Goal: Task Accomplishment & Management: Complete application form

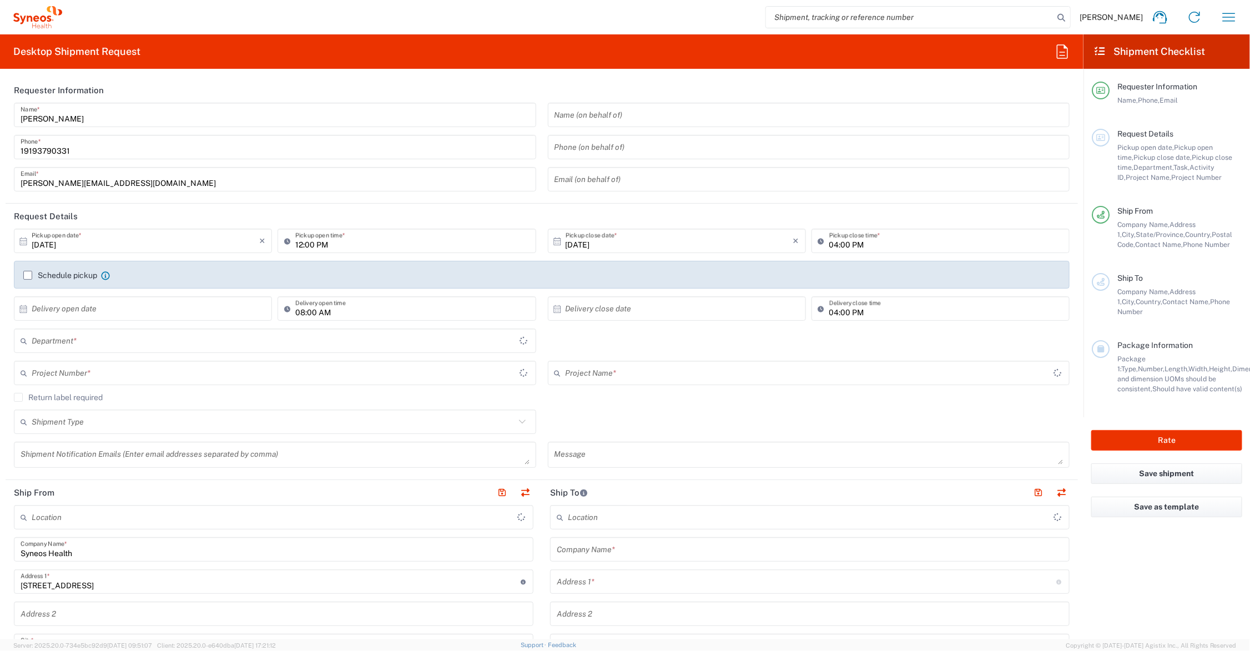
type input "Ohio"
click at [137, 376] on input "text" at bounding box center [273, 372] width 483 height 19
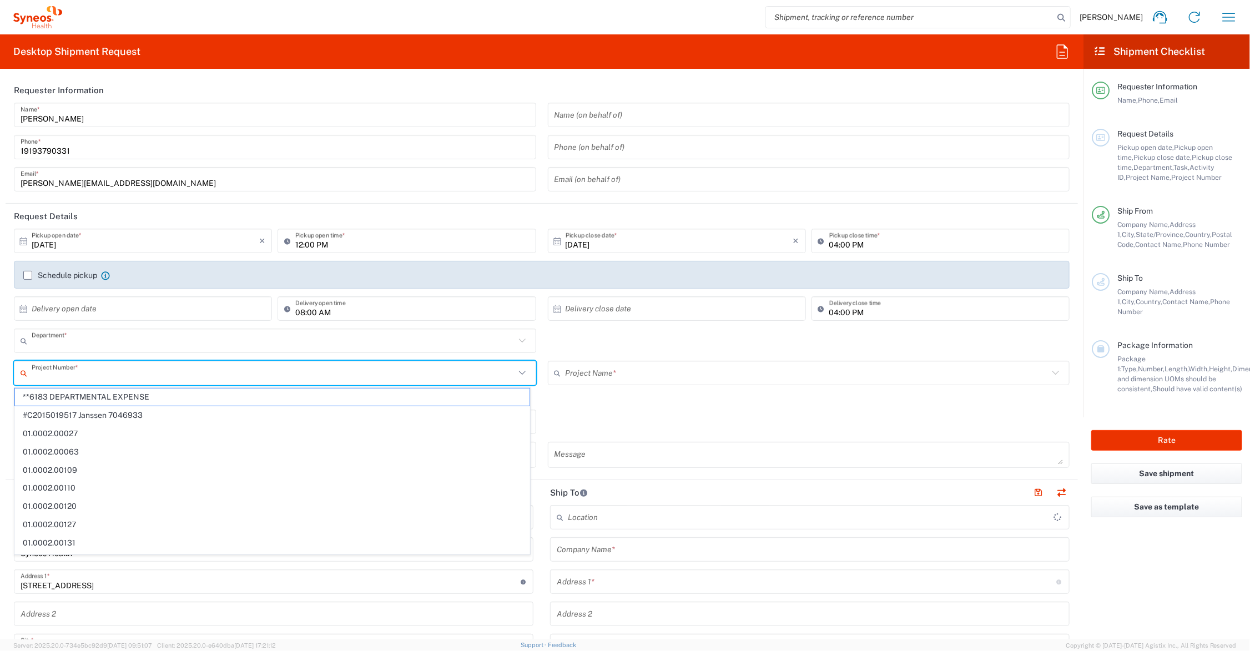
type input "6156"
type input "United States"
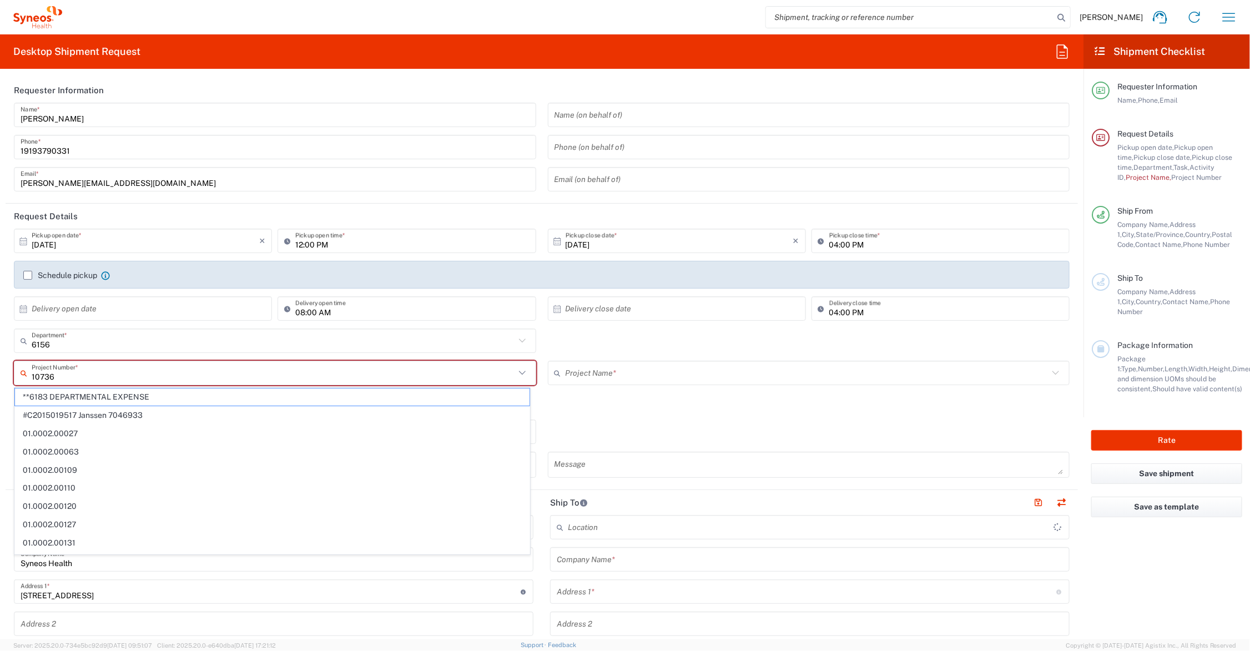
type input "107360"
type input "Syneos Health Communications-Westerville OH"
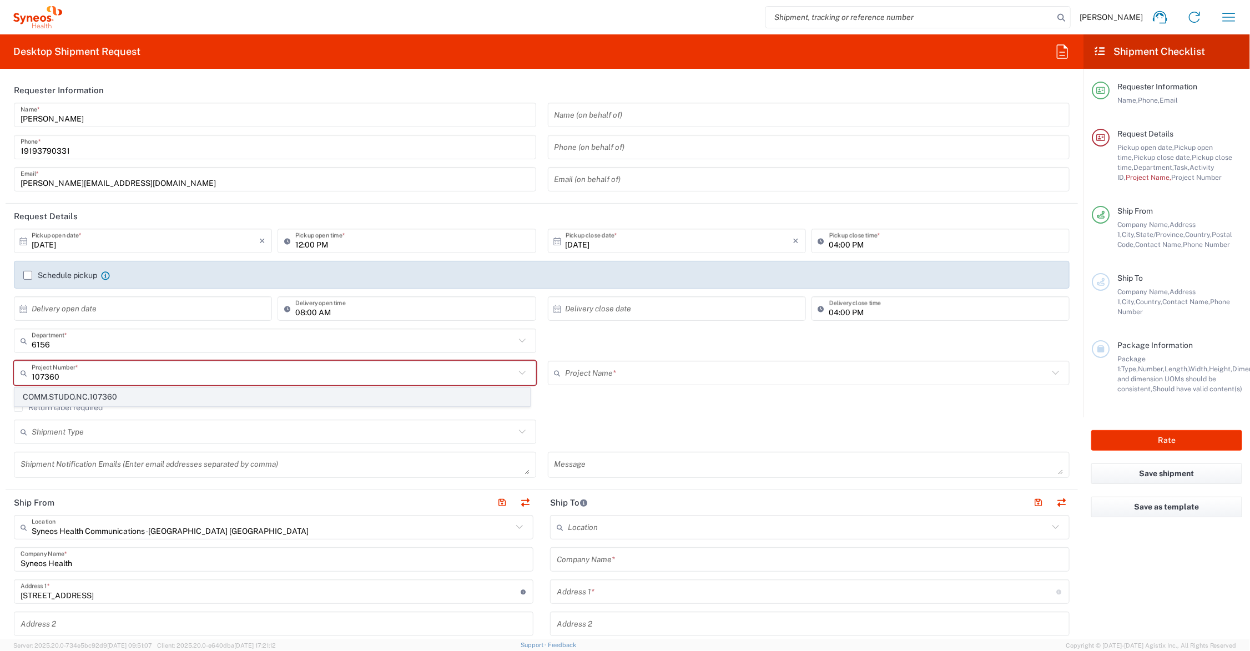
click at [120, 394] on span "COMM.STUDO.NC.107360" at bounding box center [272, 396] width 514 height 17
type input "COMM.STUDO.NC.107360"
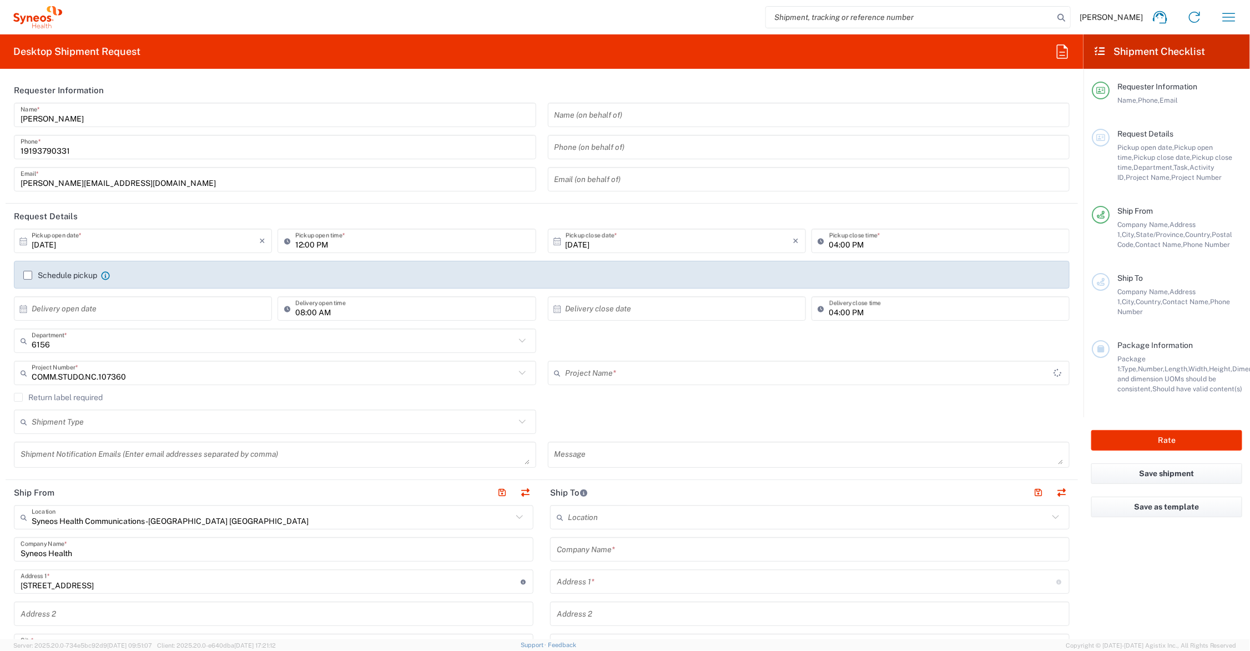
type input "Commercial.ncinsv.23.107360"
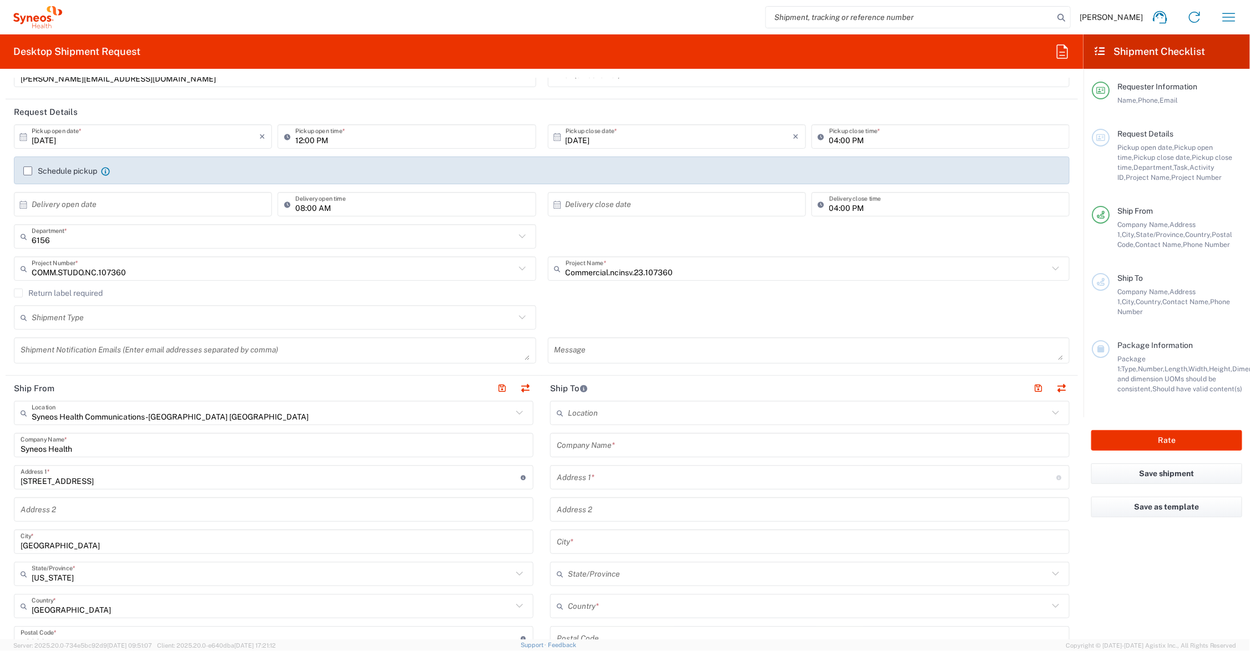
scroll to position [139, 0]
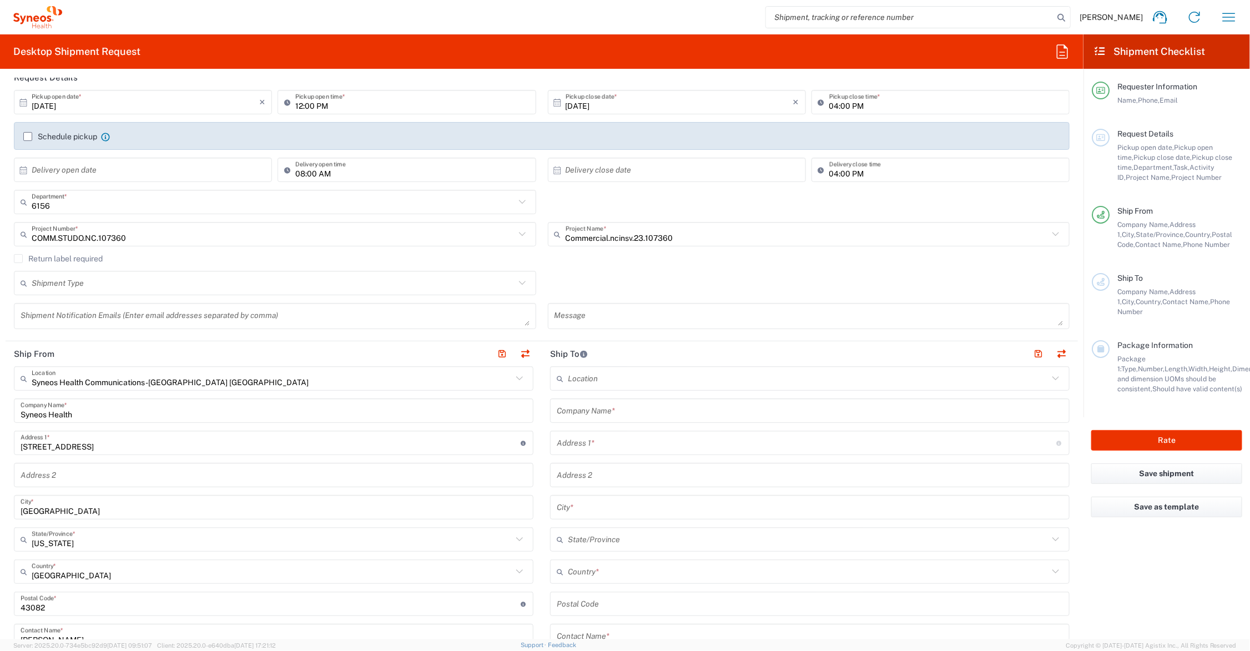
click at [644, 407] on input "text" at bounding box center [810, 410] width 506 height 19
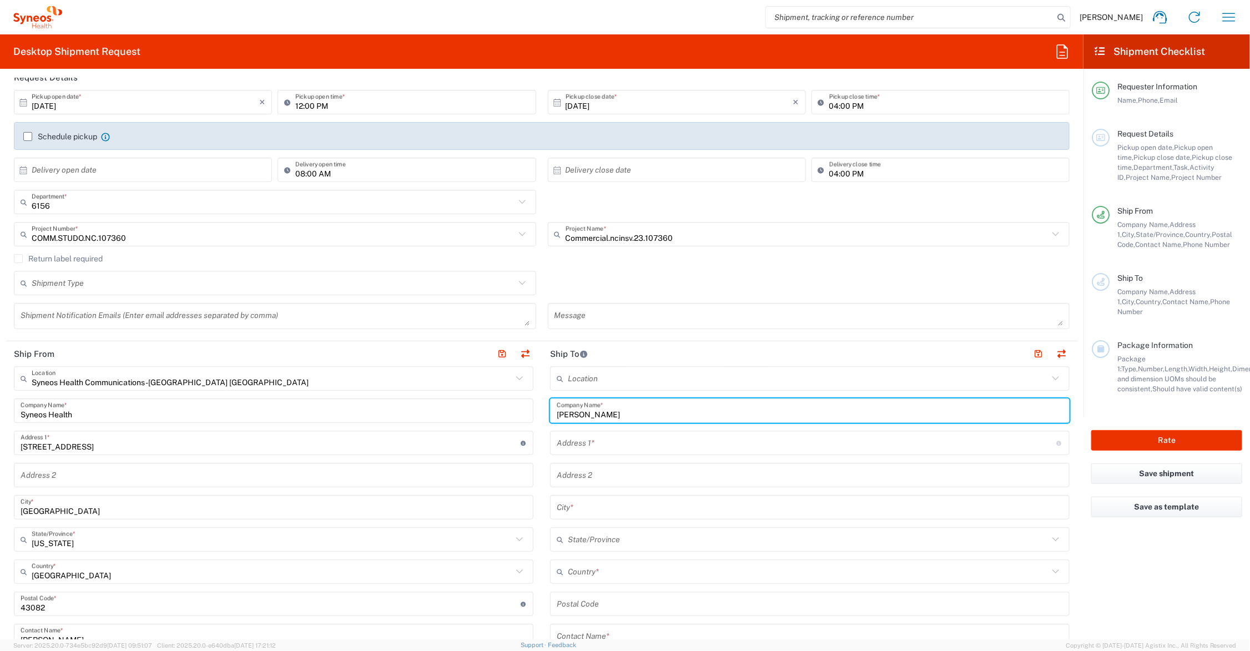
drag, startPoint x: 621, startPoint y: 411, endPoint x: 592, endPoint y: 421, distance: 30.9
click at [517, 408] on div "Ship From Syneos Health Communications-Westerville OH Location Syneos Health Co…" at bounding box center [542, 589] width 1072 height 496
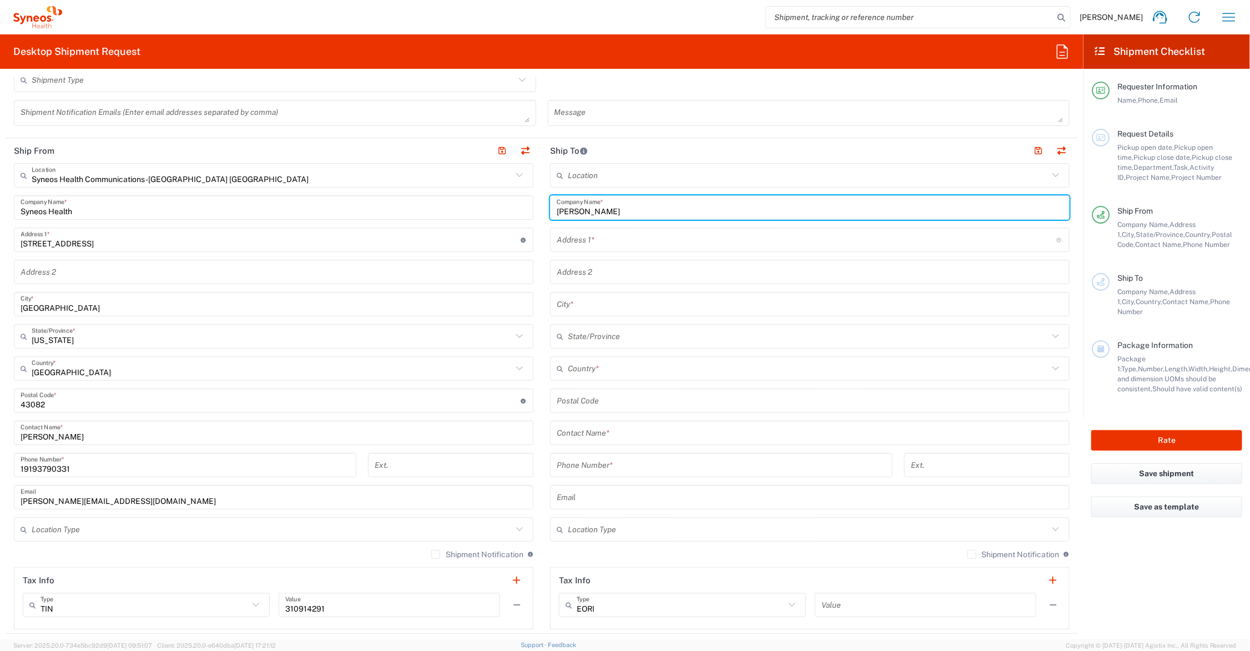
scroll to position [416, 0]
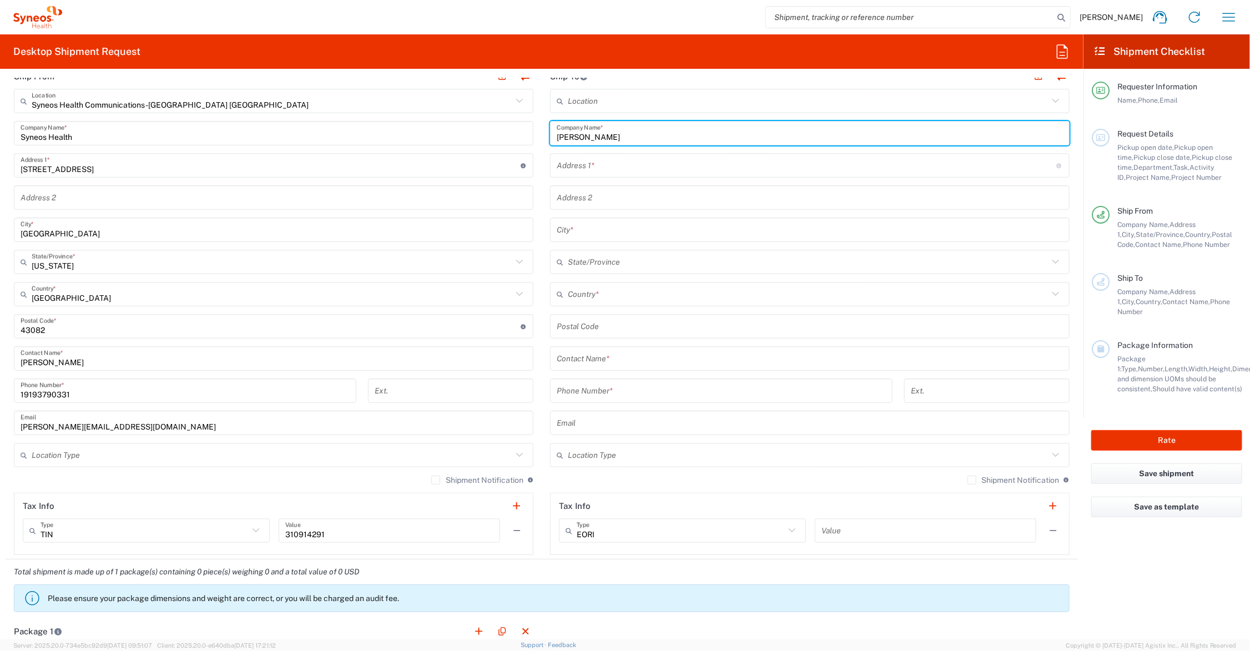
type input "Brad McGinnis"
click at [625, 361] on input "text" at bounding box center [810, 358] width 506 height 19
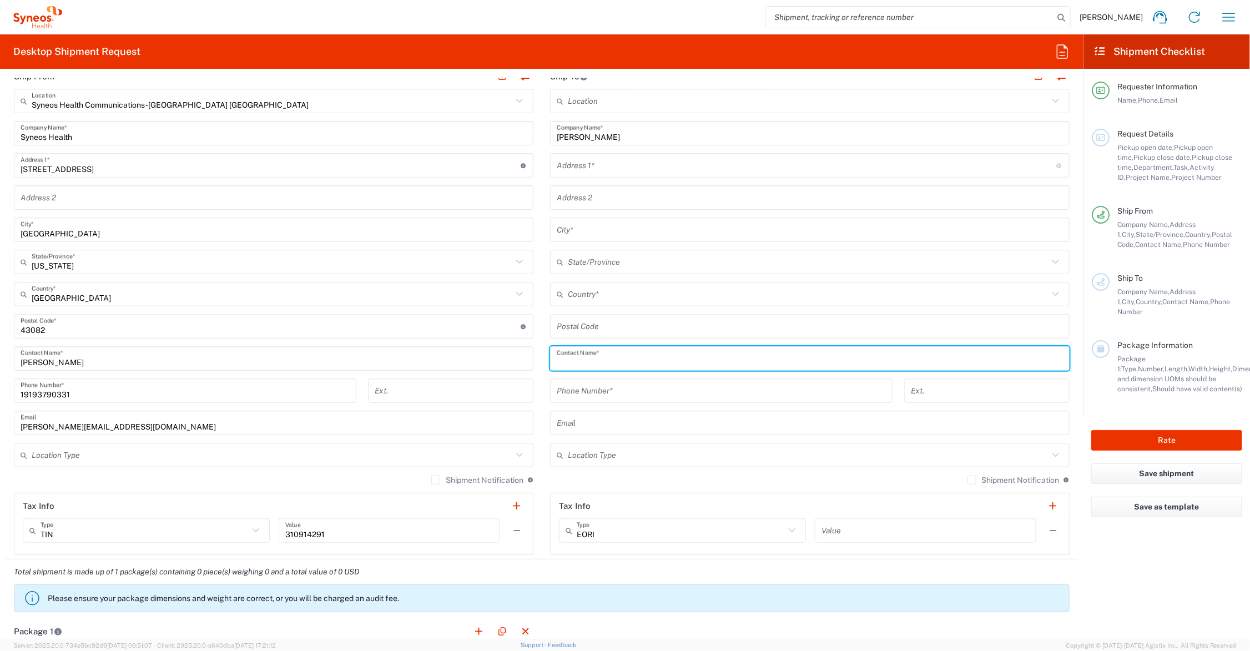
paste input "Brad McGinnis"
type input "Brad McGinnis"
click at [627, 164] on input "text" at bounding box center [807, 165] width 500 height 19
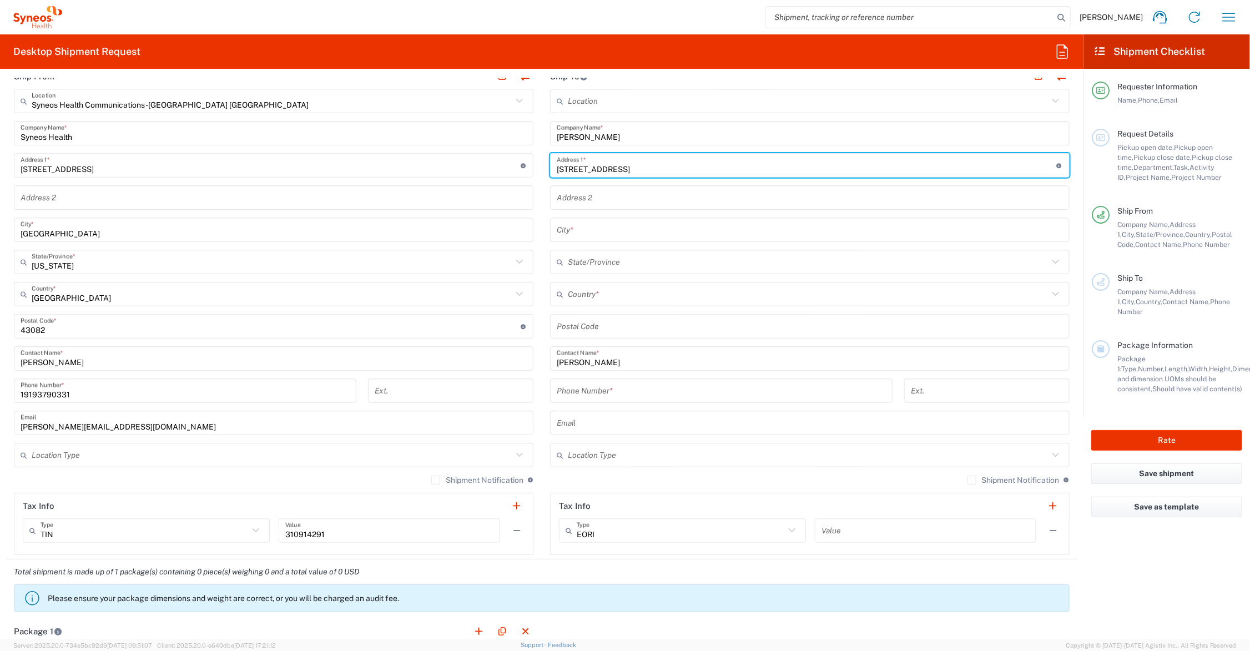
type input "10 Endsleigh Place"
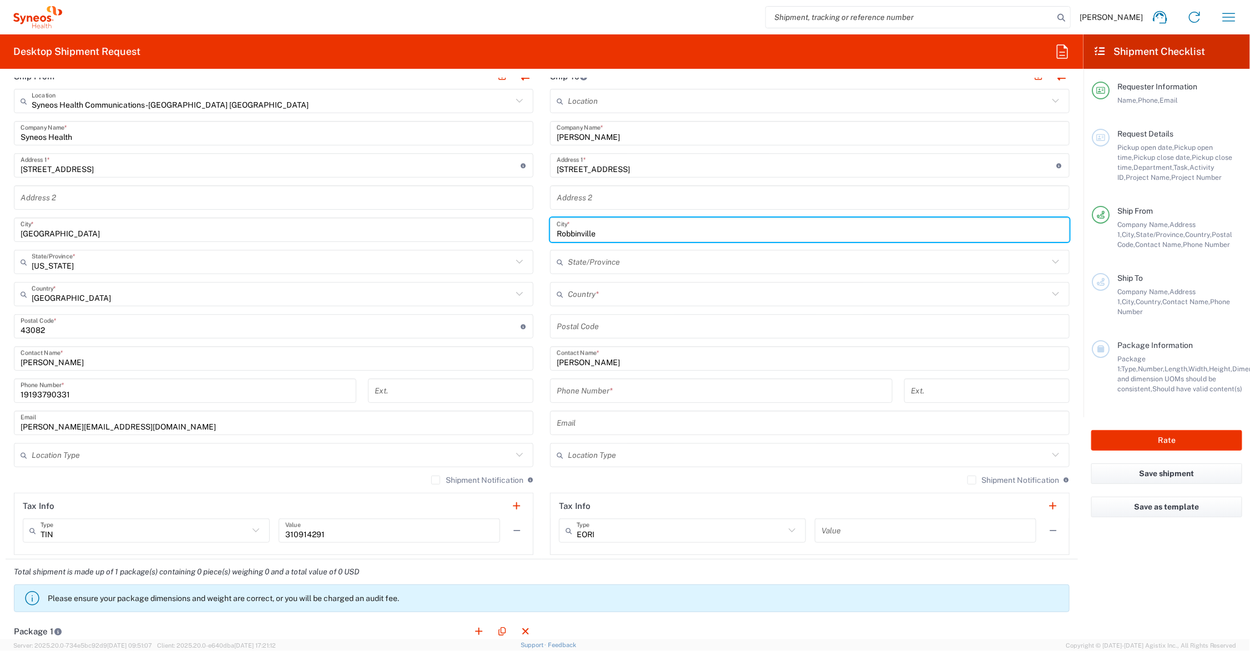
type input "Robbinville"
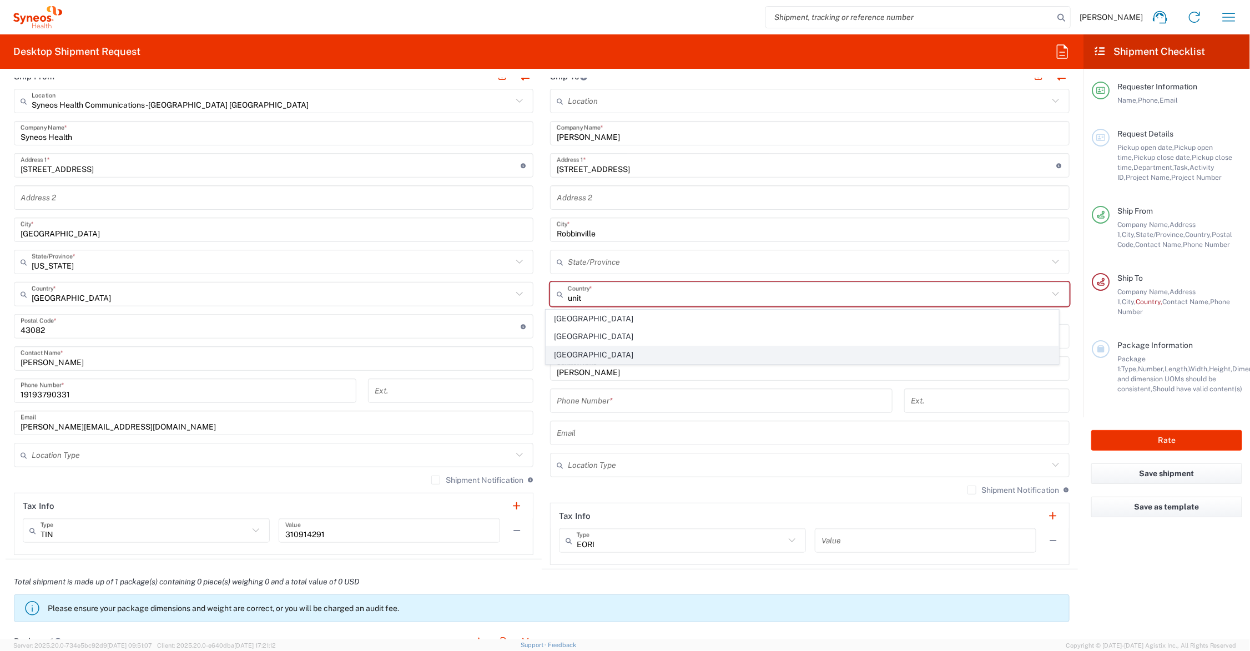
click at [569, 353] on span "United States" at bounding box center [802, 354] width 512 height 17
type input "United States"
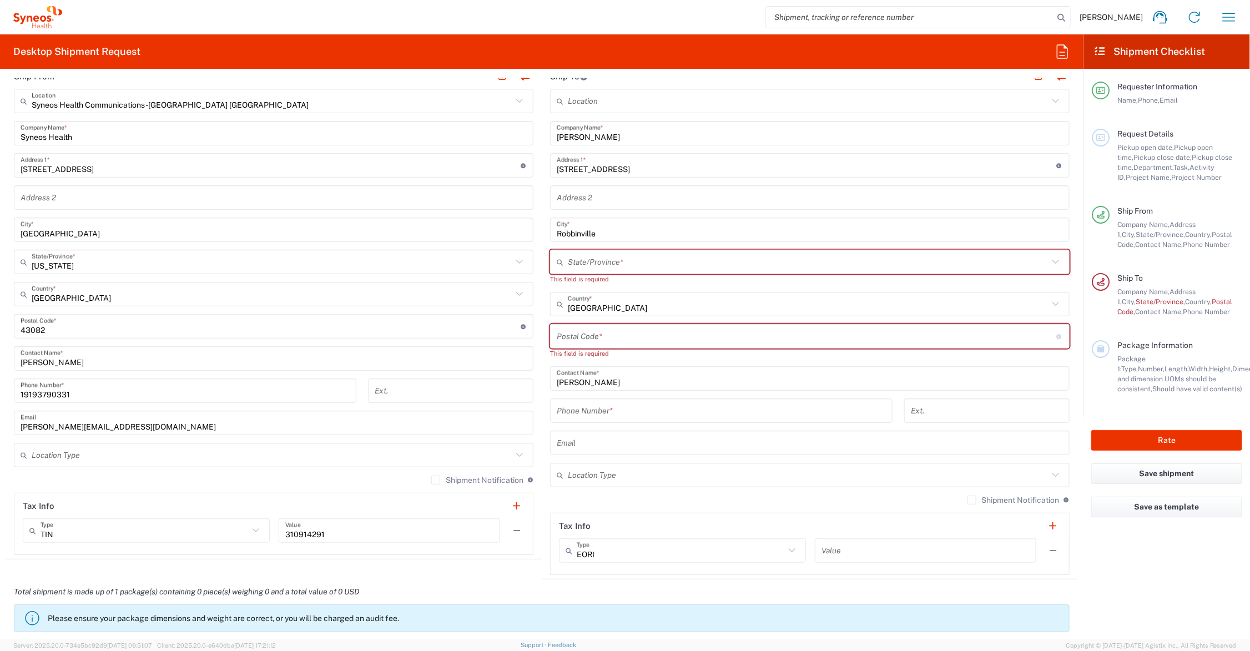
click at [605, 259] on input "text" at bounding box center [808, 261] width 481 height 19
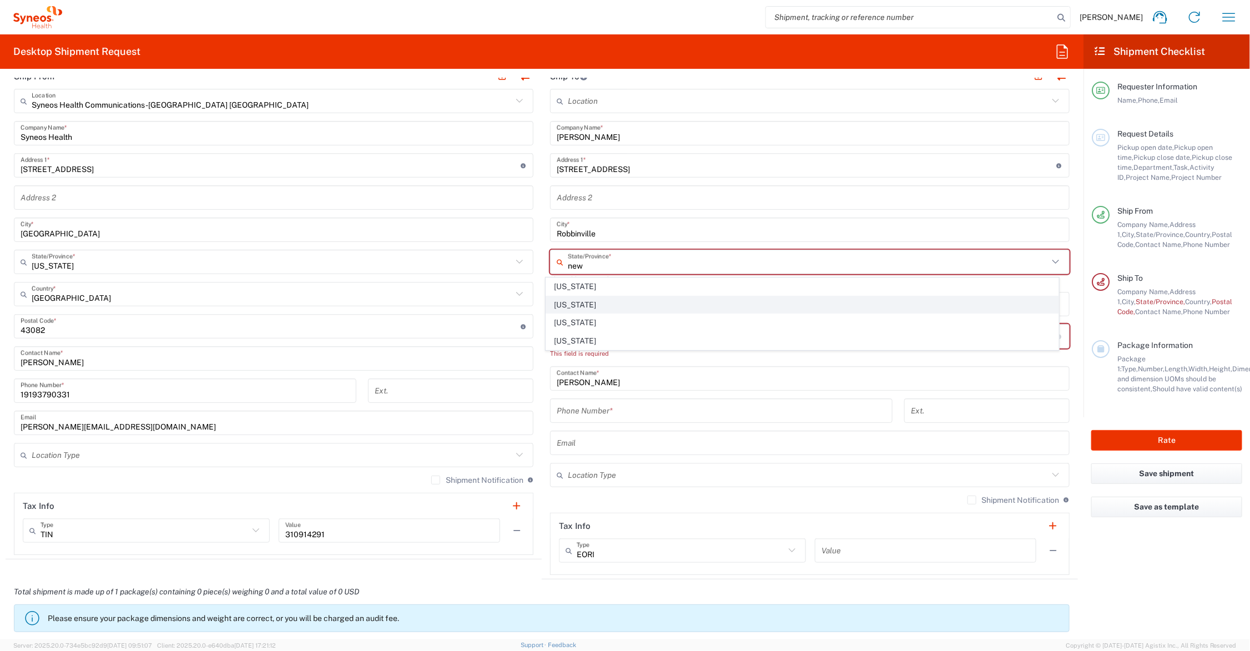
click at [563, 304] on span "New Jersey" at bounding box center [802, 304] width 512 height 17
type input "New Jersey"
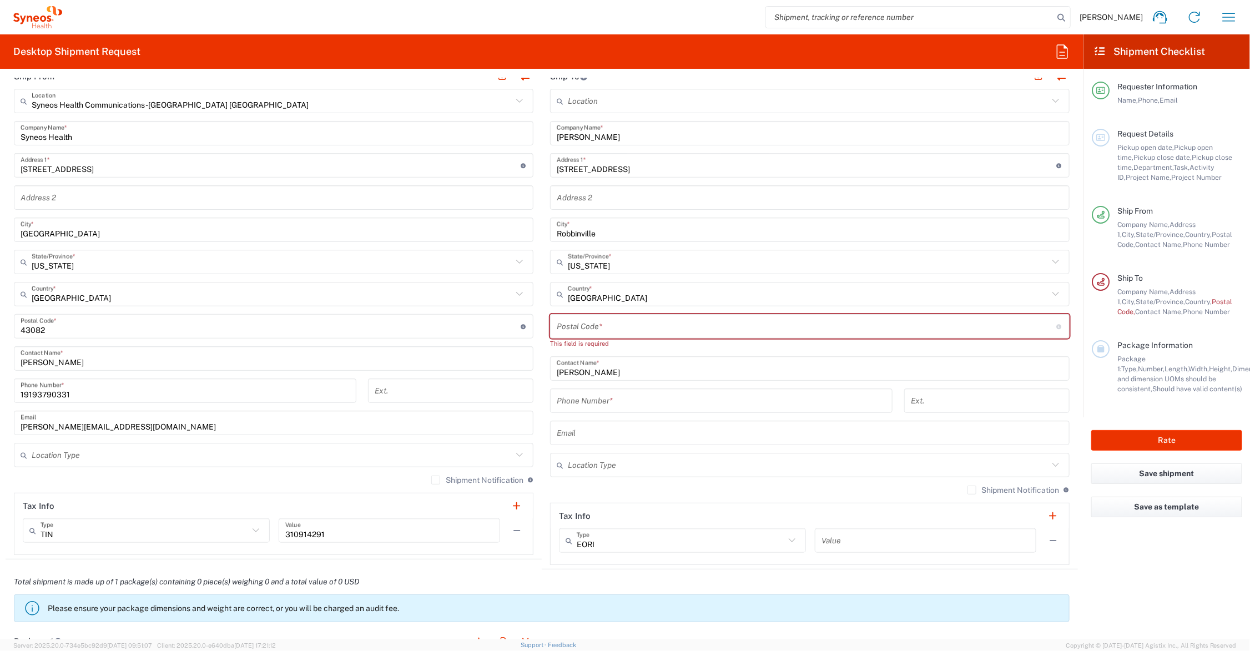
click at [595, 321] on input "undefined" at bounding box center [807, 326] width 500 height 19
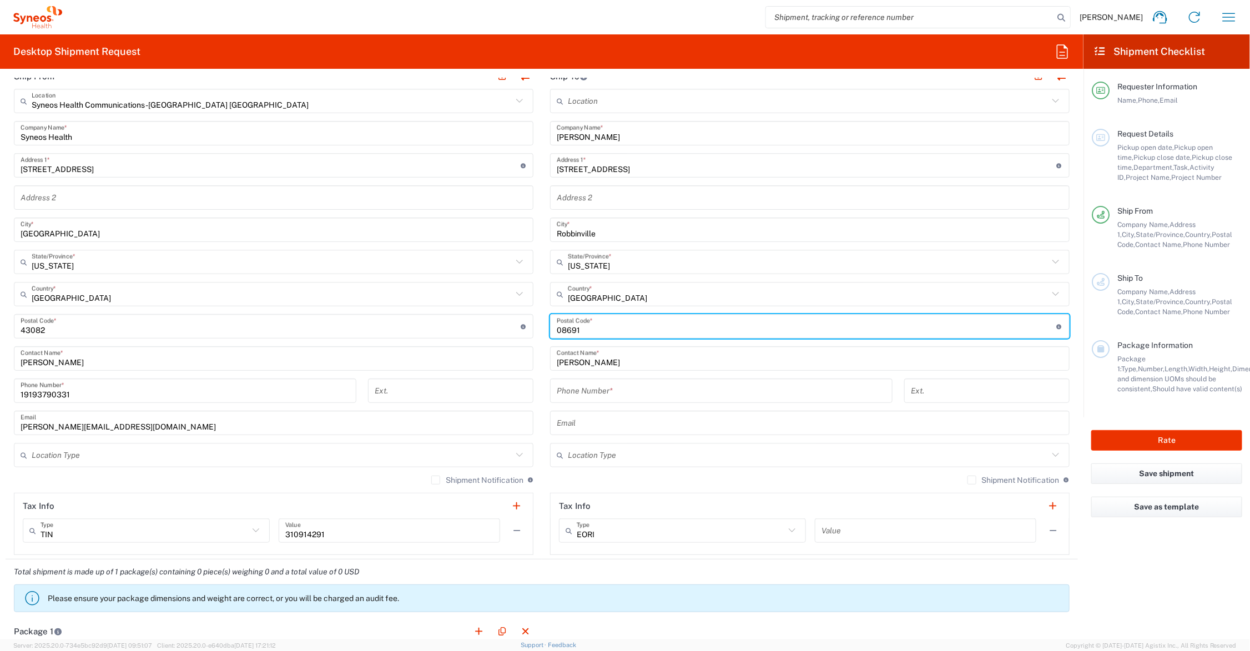
type input "08691"
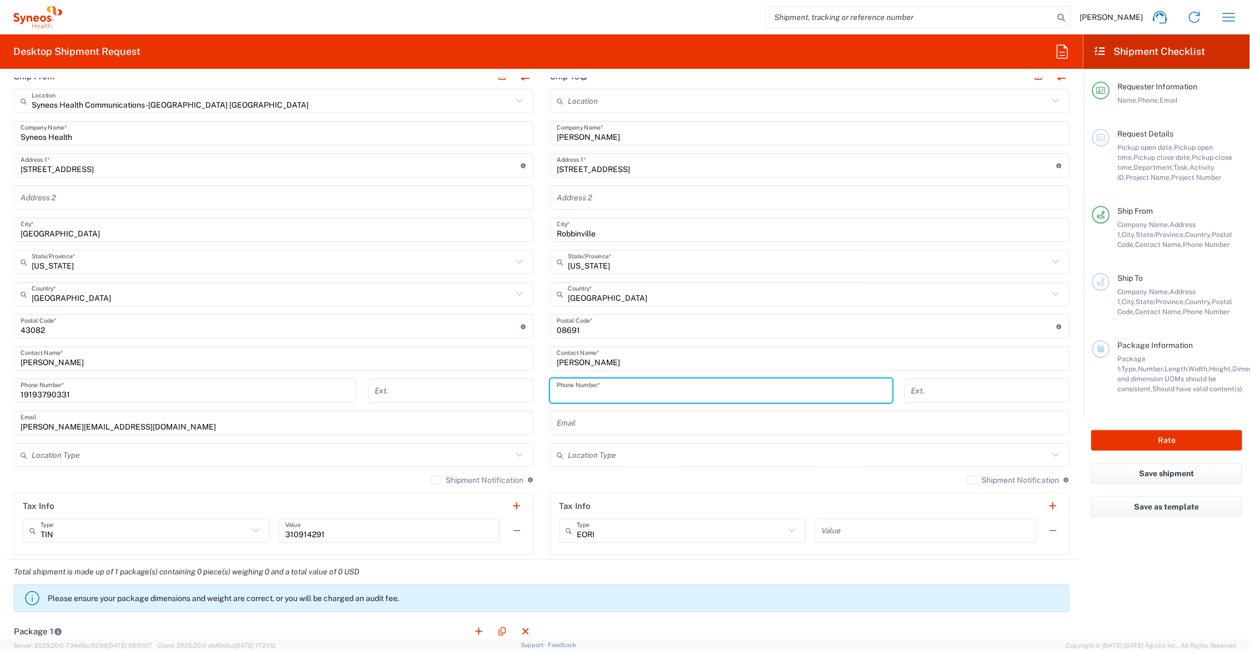
click at [598, 392] on input "tel" at bounding box center [721, 390] width 329 height 19
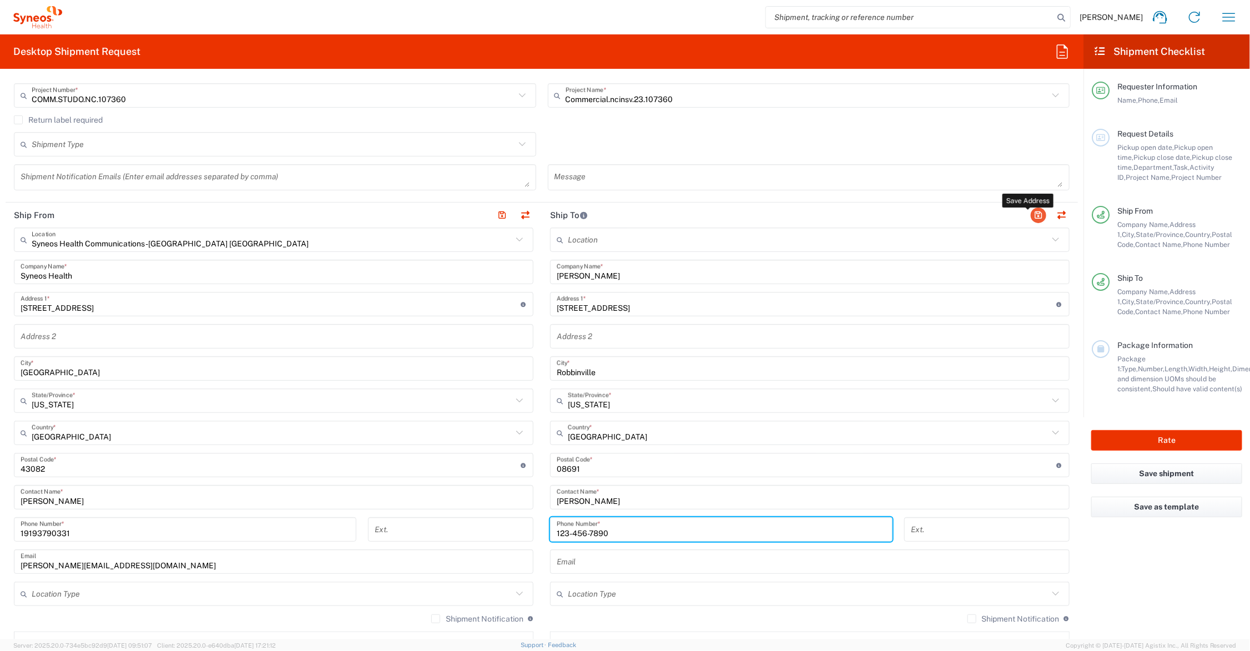
type input "123-456-7890"
drag, startPoint x: 1028, startPoint y: 211, endPoint x: 931, endPoint y: 246, distance: 102.5
click at [1030, 211] on button "button" at bounding box center [1038, 216] width 16 height 16
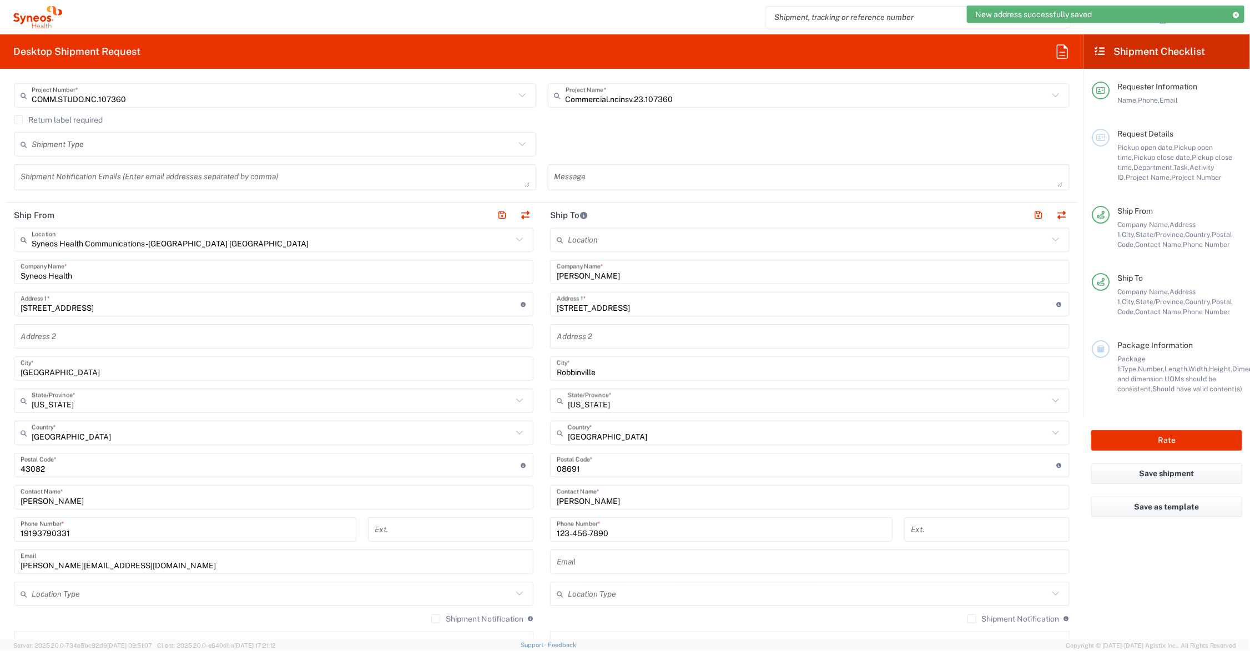
scroll to position [416, 0]
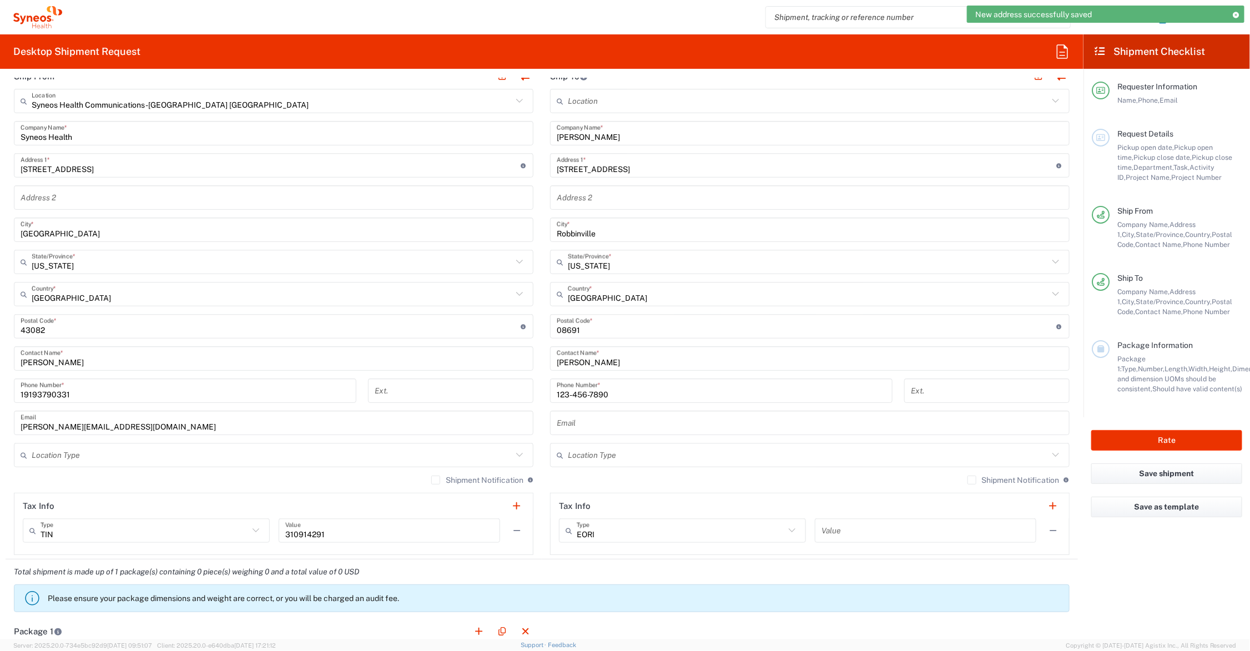
click at [655, 456] on input "text" at bounding box center [808, 455] width 481 height 19
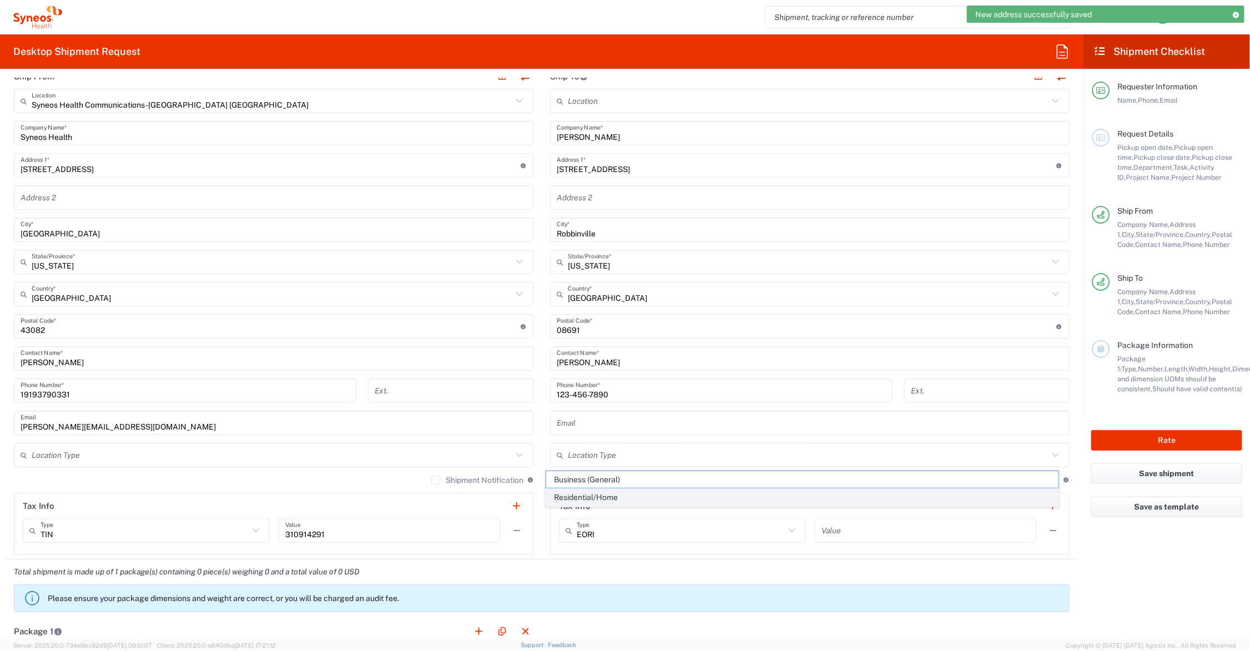
click at [614, 498] on span "Residential/Home" at bounding box center [802, 497] width 512 height 17
type input "Residential/Home"
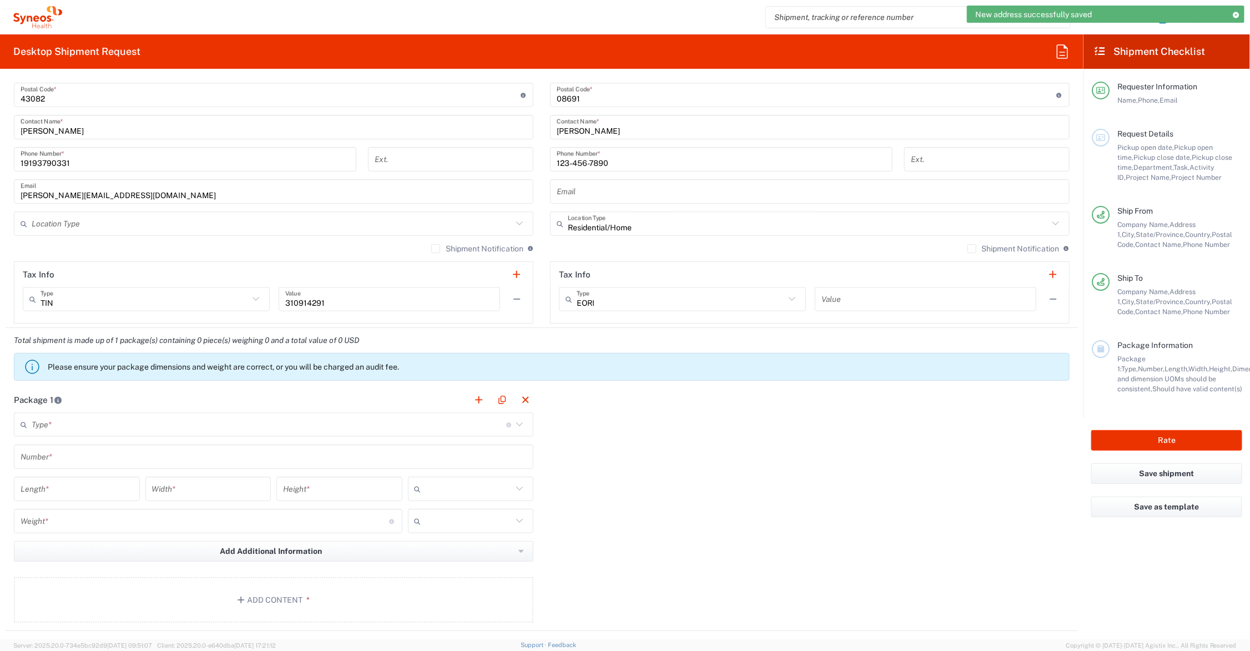
scroll to position [694, 0]
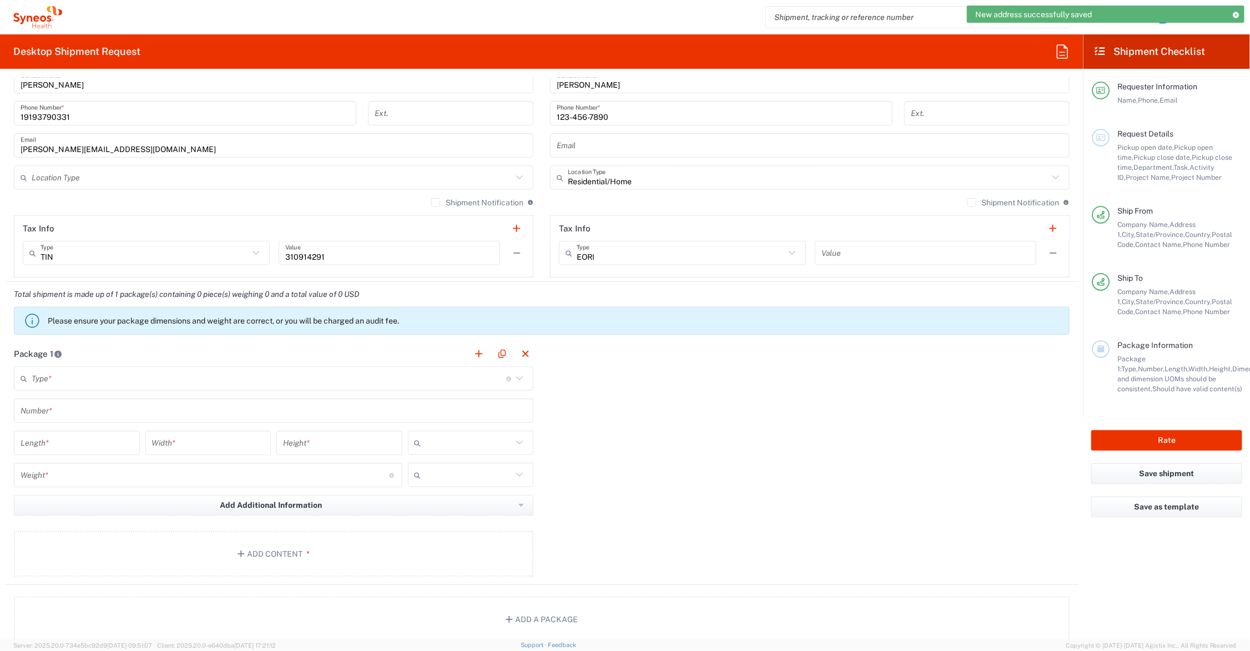
click at [60, 381] on input "text" at bounding box center [269, 378] width 474 height 19
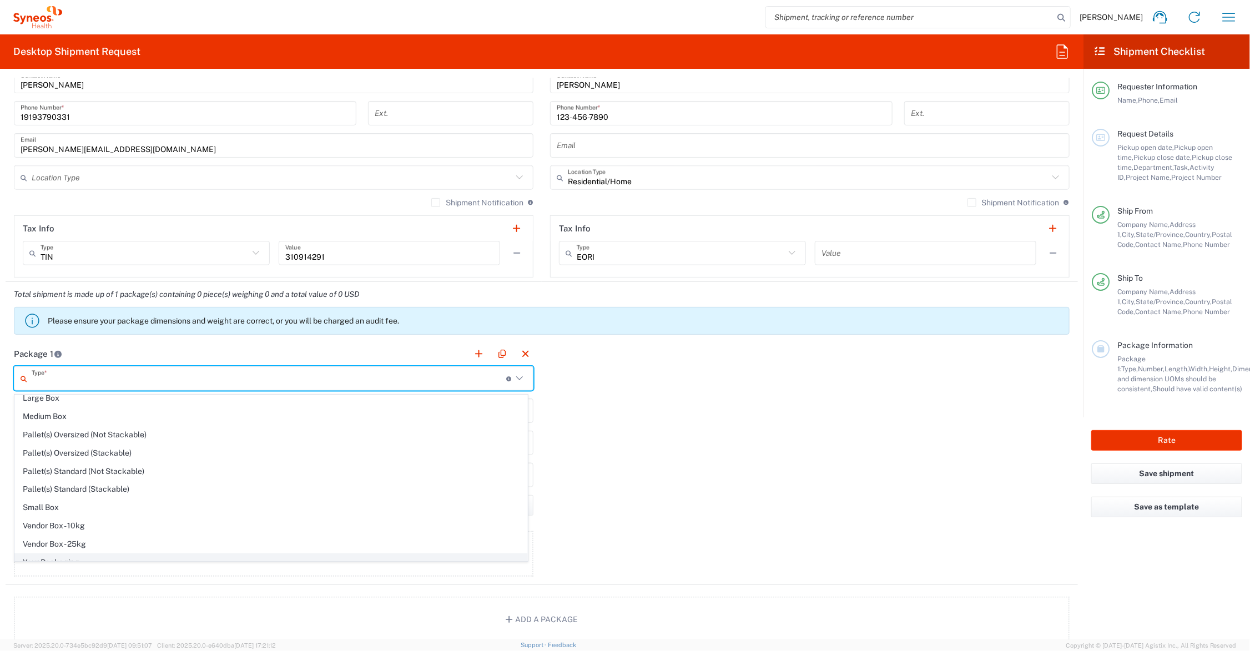
scroll to position [37, 0]
click at [79, 548] on span "Your Packaging" at bounding box center [271, 551] width 512 height 17
type input "Your Packaging"
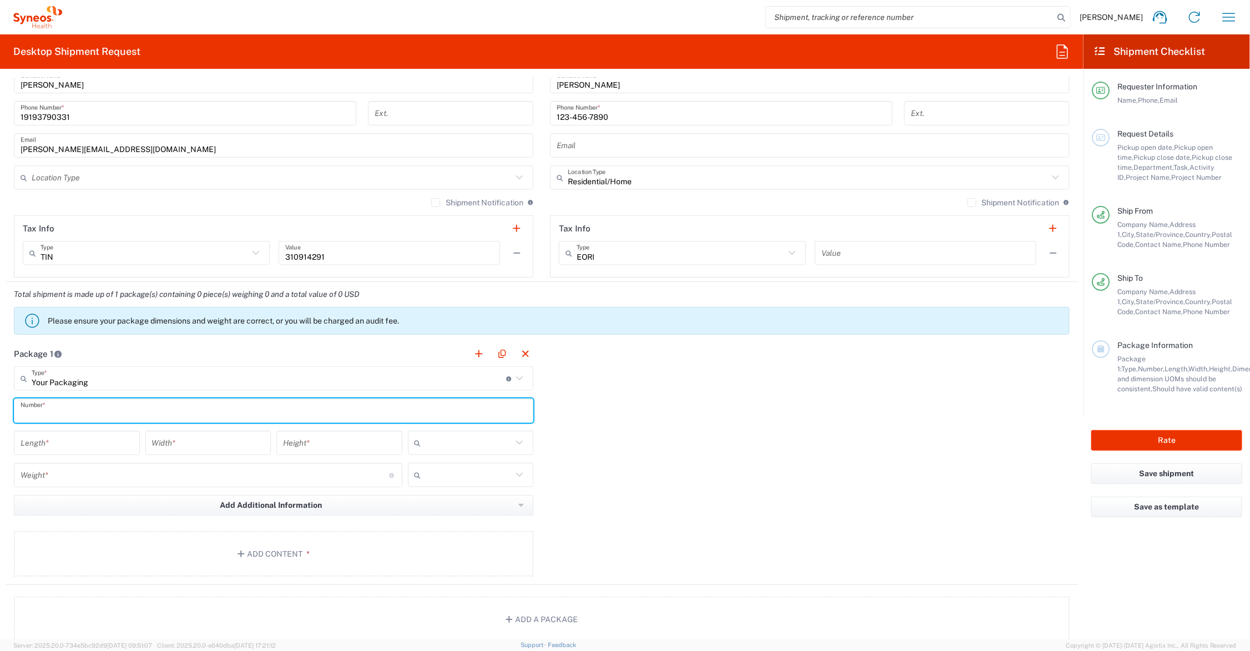
click at [75, 412] on input "text" at bounding box center [274, 410] width 506 height 19
type input "1"
click at [76, 453] on div "Length *" at bounding box center [77, 443] width 126 height 24
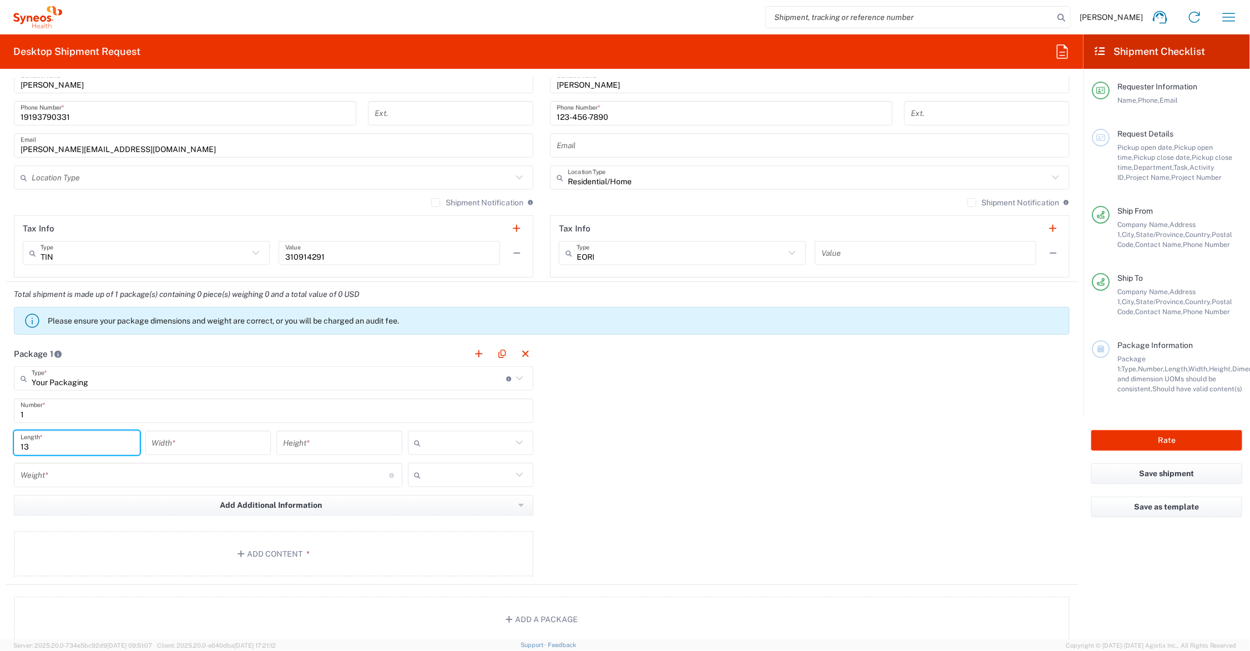
type input "13"
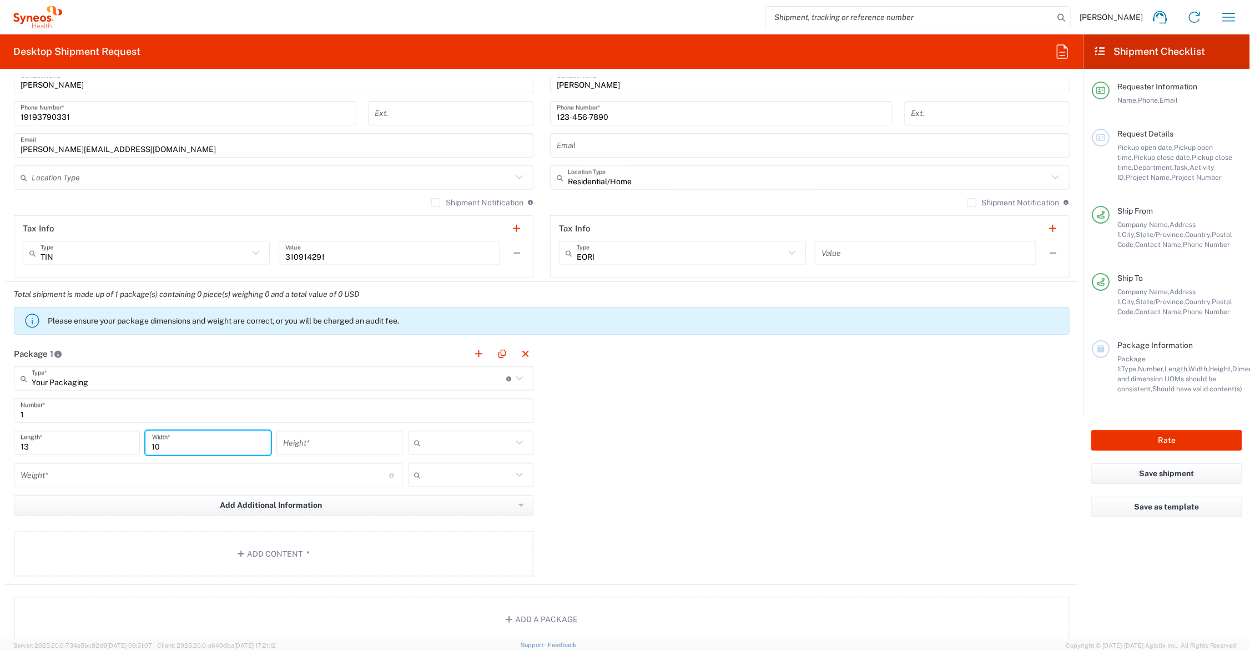
type input "10"
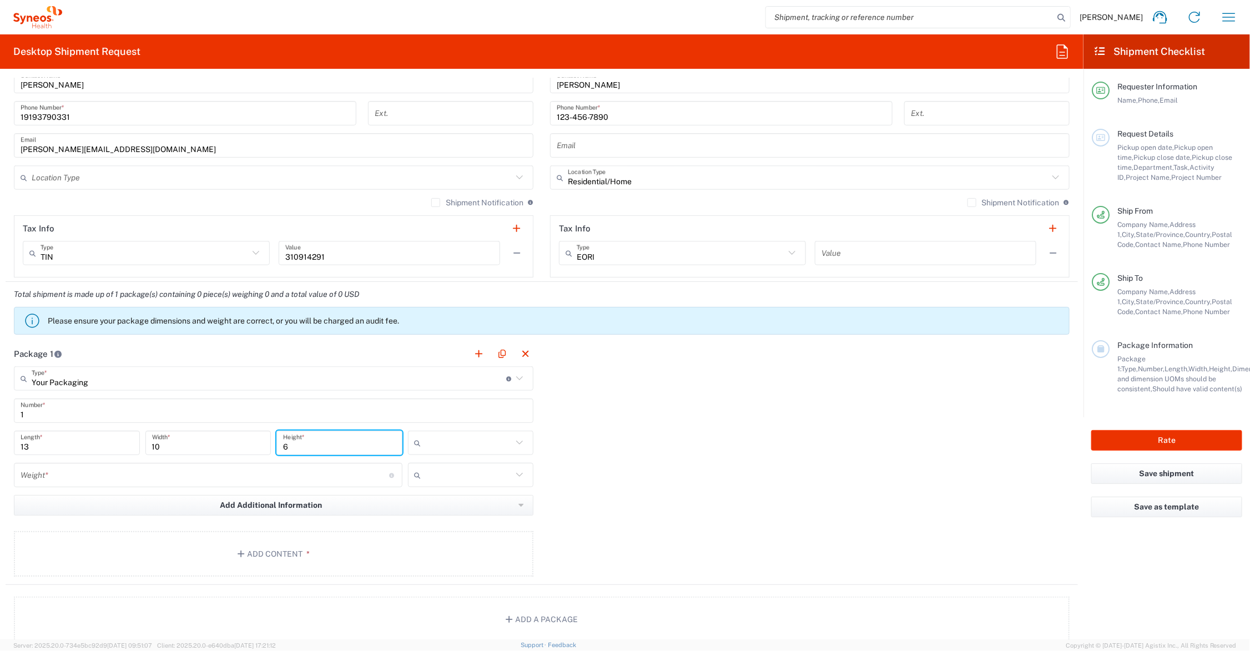
type input "6"
click at [442, 442] on input "text" at bounding box center [469, 443] width 87 height 18
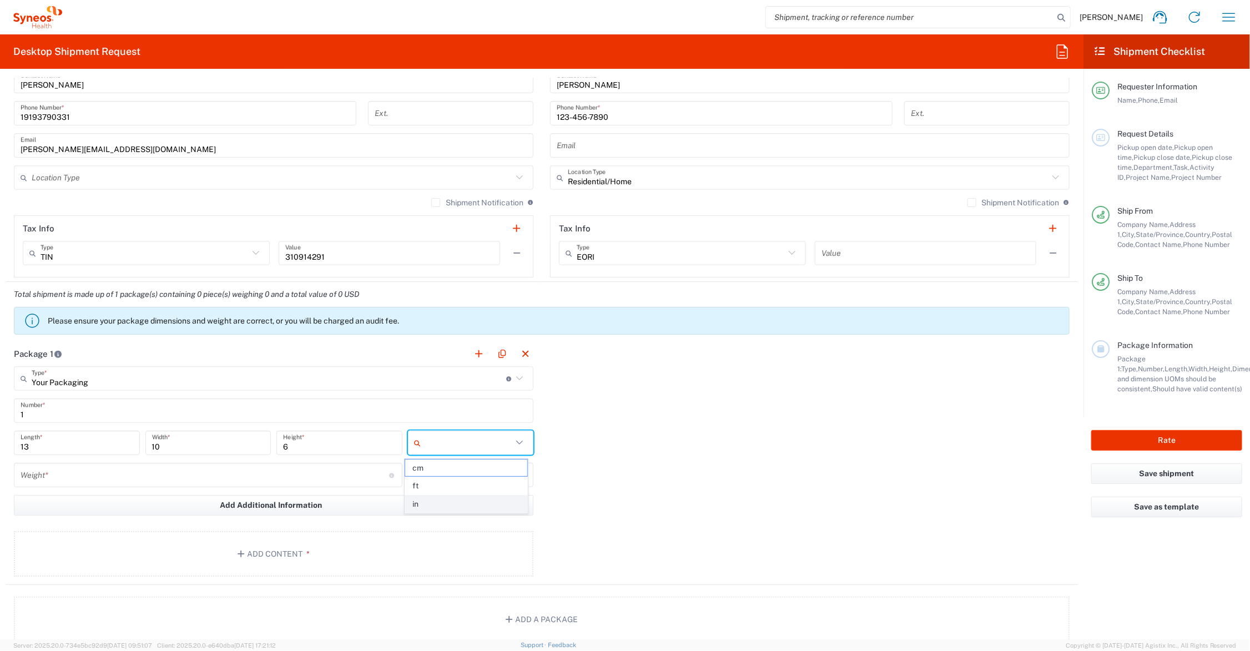
click at [455, 503] on span "in" at bounding box center [466, 504] width 122 height 17
type input "in"
click at [450, 478] on input "text" at bounding box center [469, 475] width 87 height 18
drag, startPoint x: 442, startPoint y: 520, endPoint x: 416, endPoint y: 518, distance: 26.2
click at [442, 520] on span "lbs" at bounding box center [466, 517] width 122 height 17
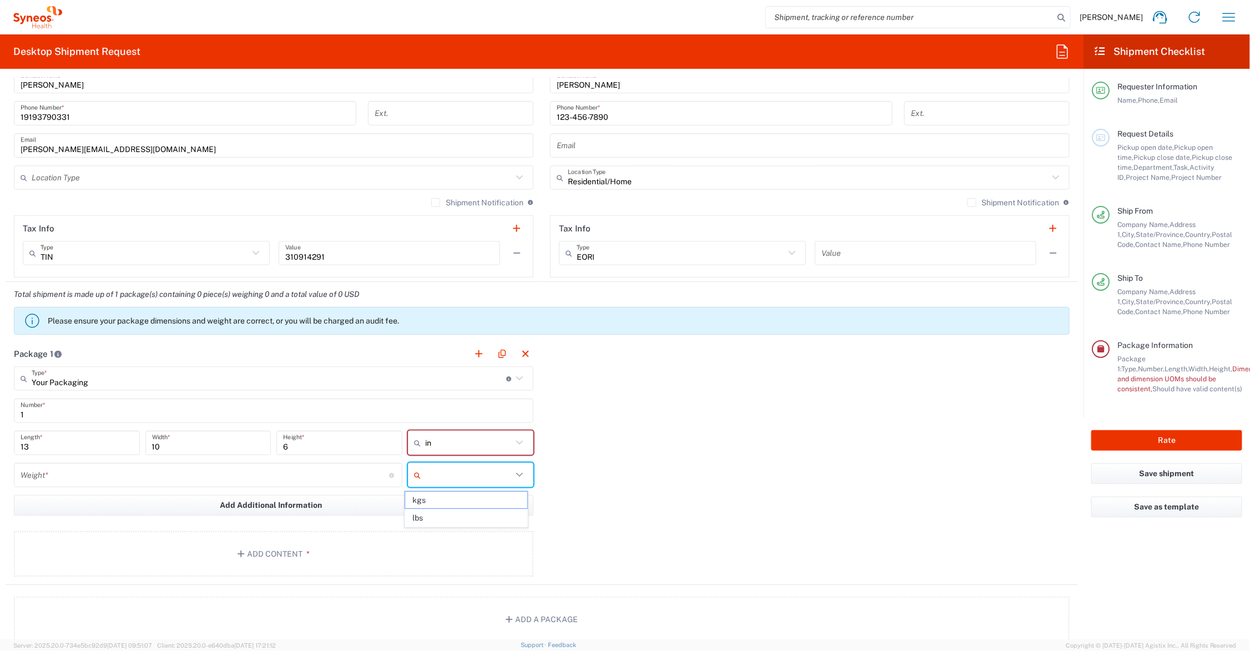
type input "lbs"
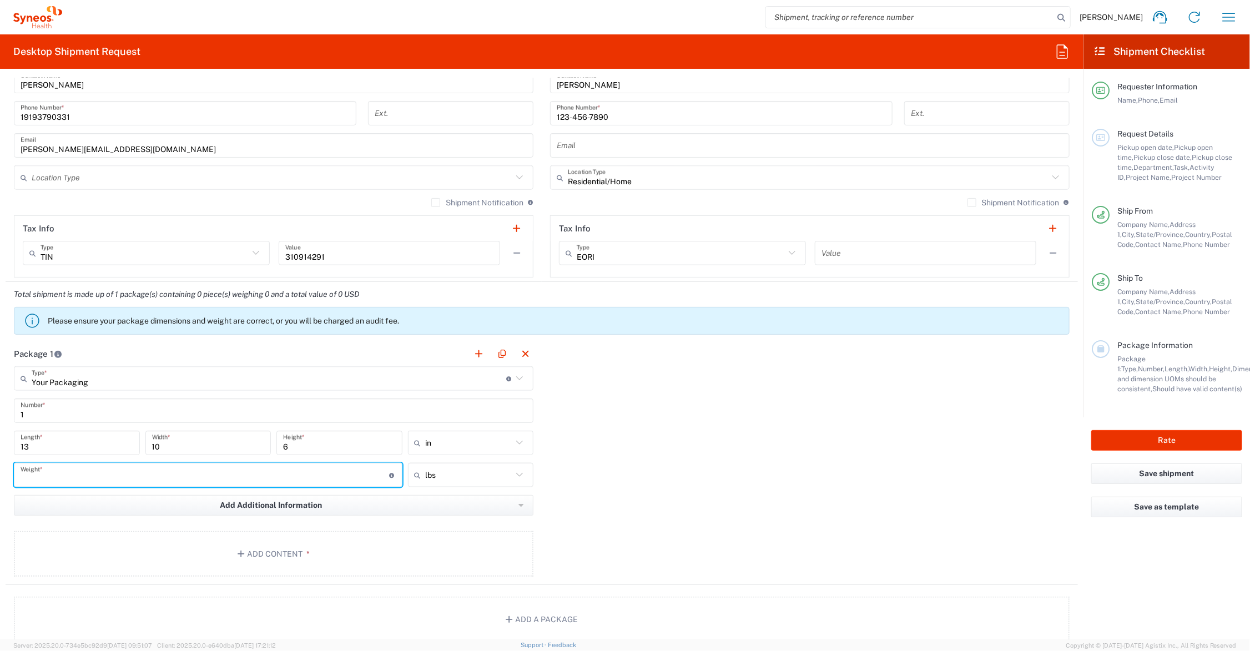
click at [83, 472] on input "number" at bounding box center [205, 475] width 368 height 19
type input "3"
click at [331, 552] on button "Add Content *" at bounding box center [273, 553] width 519 height 45
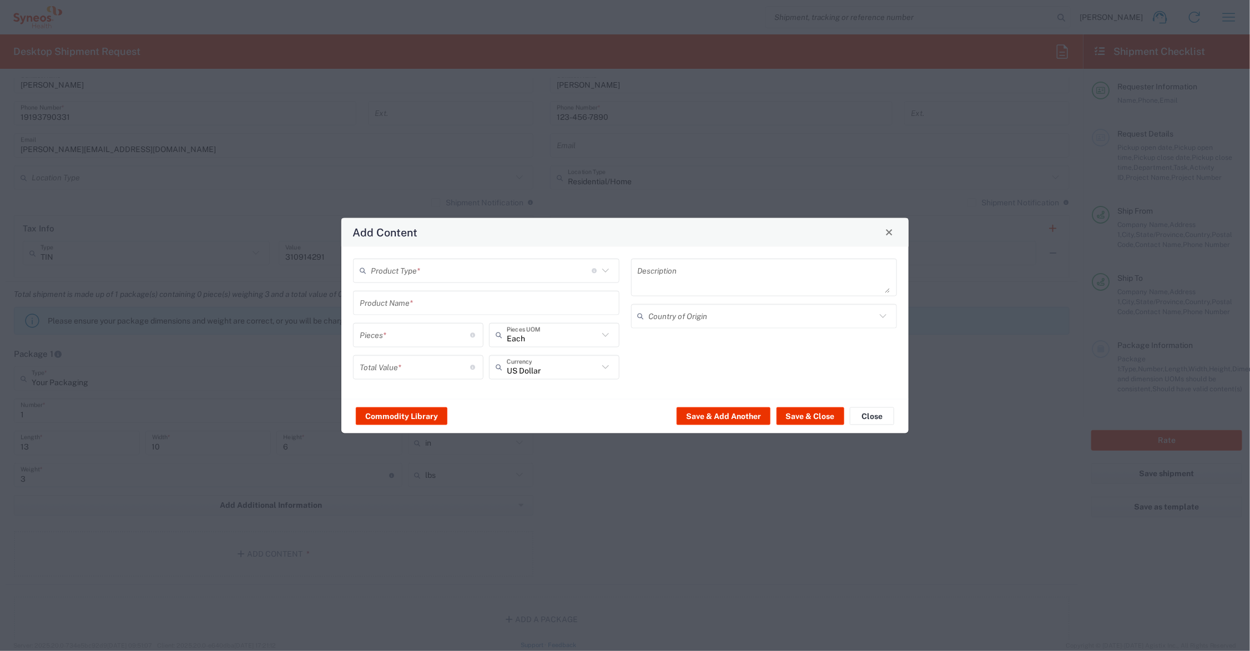
click at [412, 300] on input "text" at bounding box center [486, 302] width 253 height 19
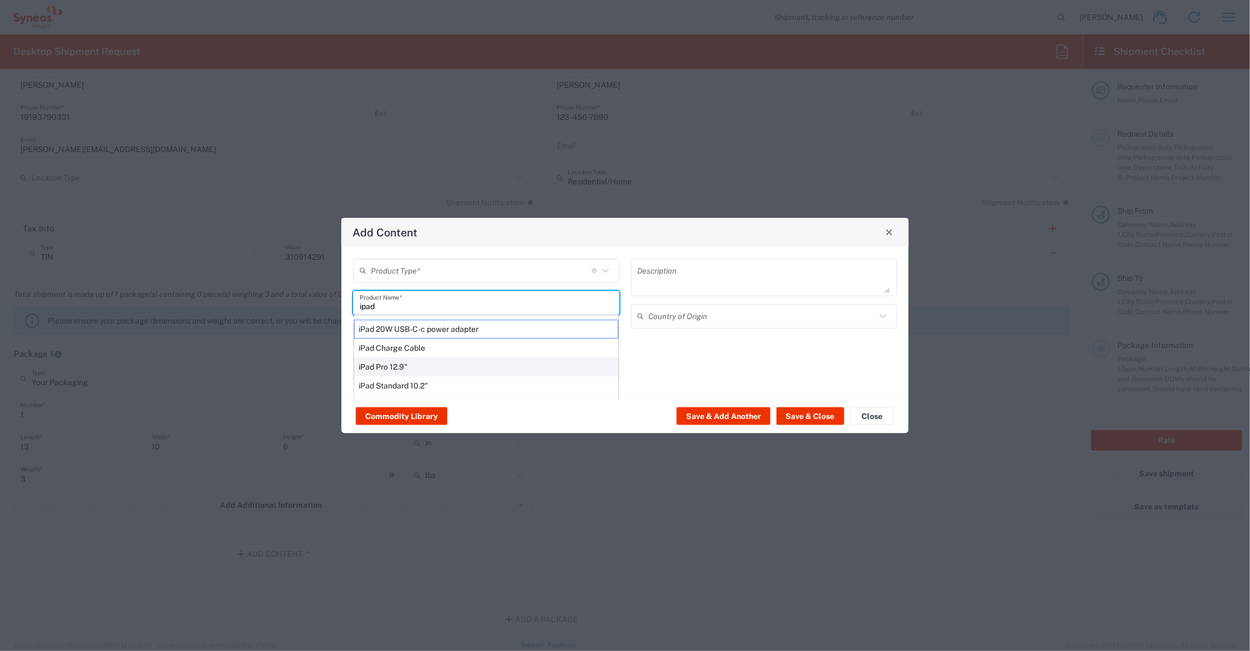
click at [423, 362] on div "iPad Pro 12.9"" at bounding box center [486, 366] width 264 height 19
type input "iPad Pro 12.9""
type input "1"
type textarea "iPad Pro 12.9""
type input "China"
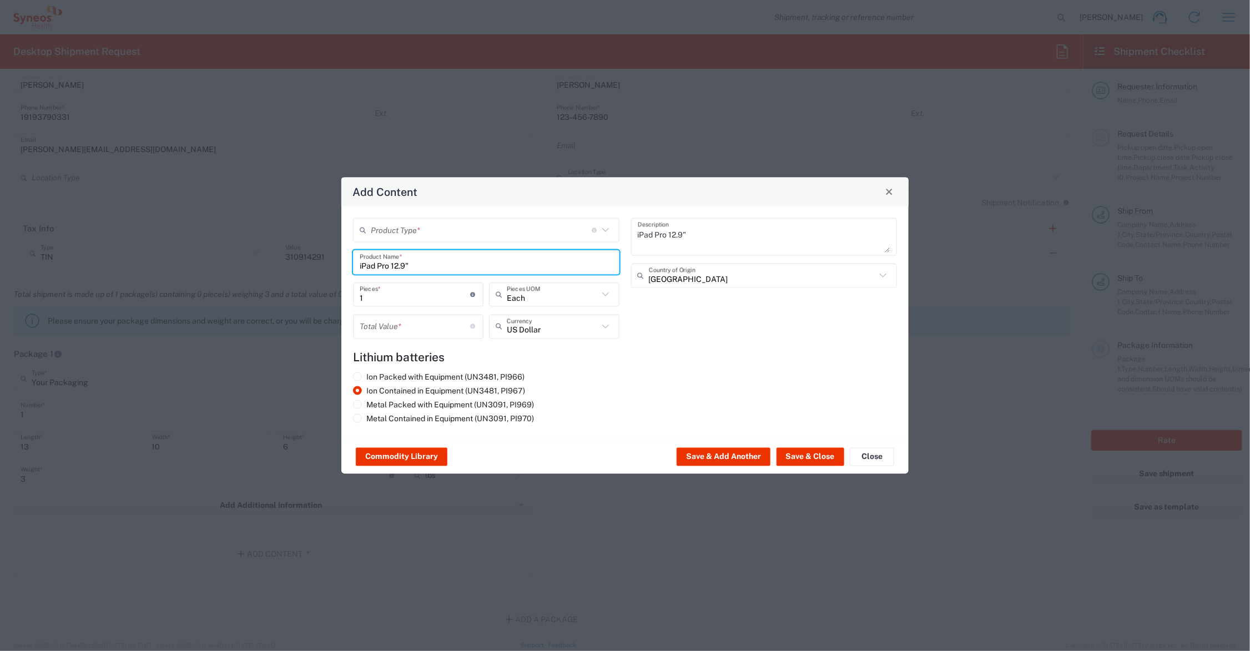
click at [397, 325] on input "number" at bounding box center [415, 326] width 111 height 19
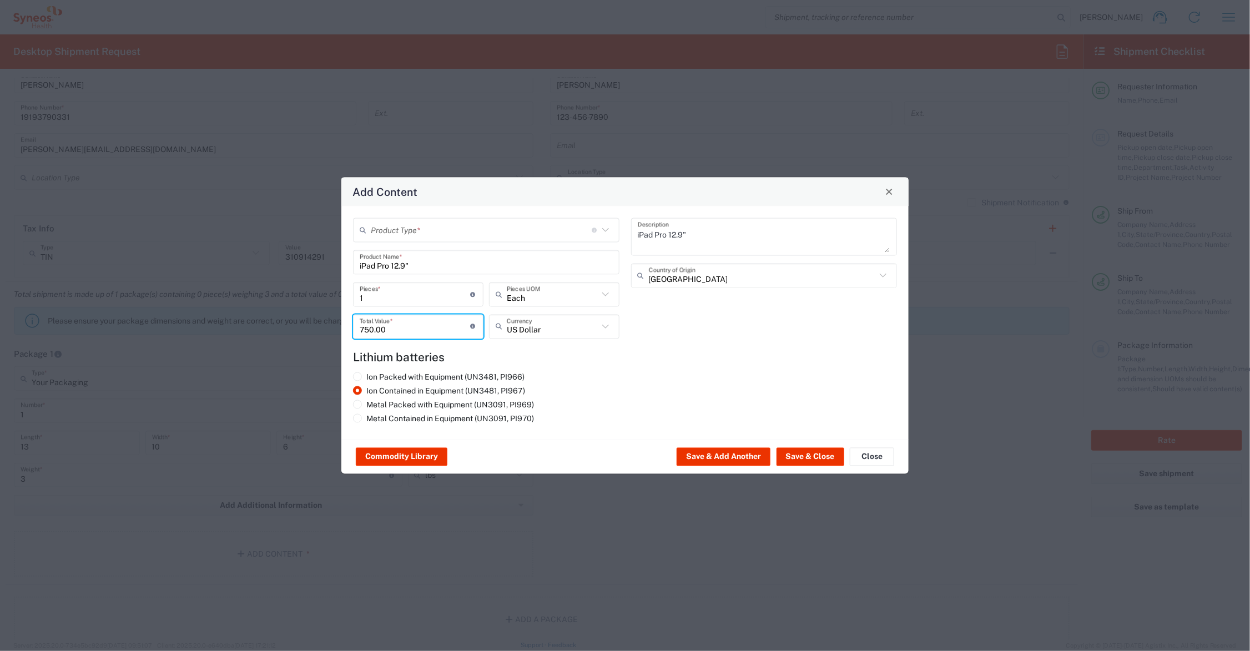
type input "750.00"
click at [461, 225] on input "text" at bounding box center [481, 229] width 221 height 19
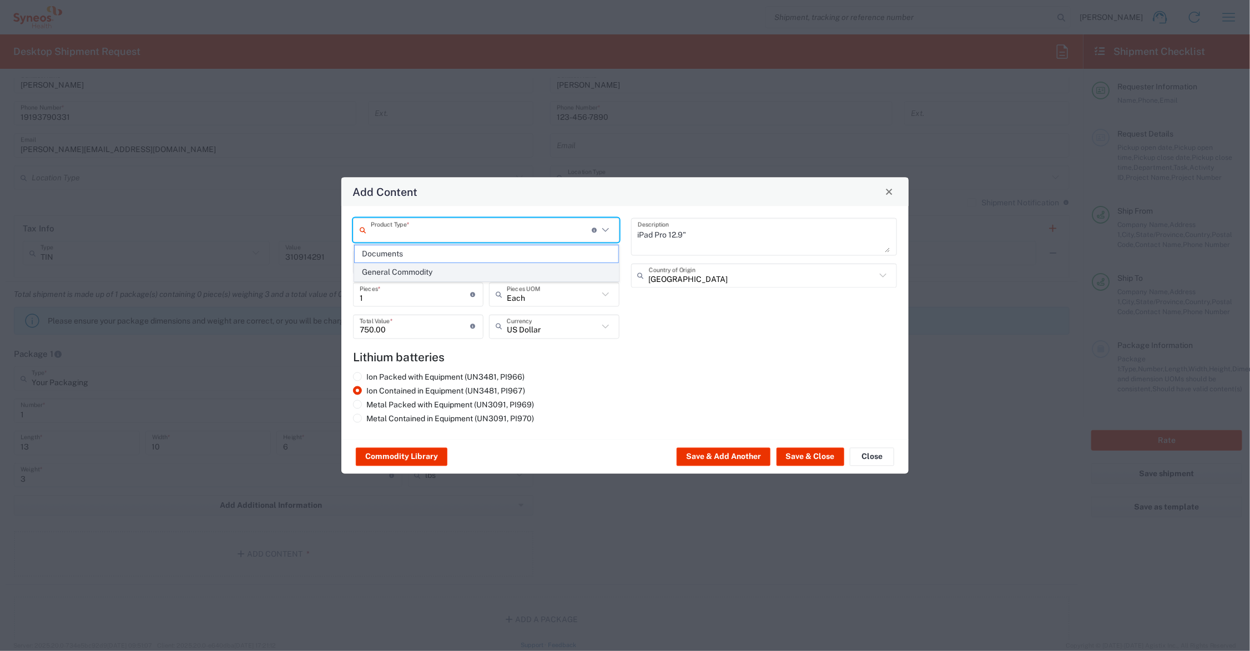
click at [439, 273] on span "General Commodity" at bounding box center [487, 272] width 264 height 17
type input "General Commodity"
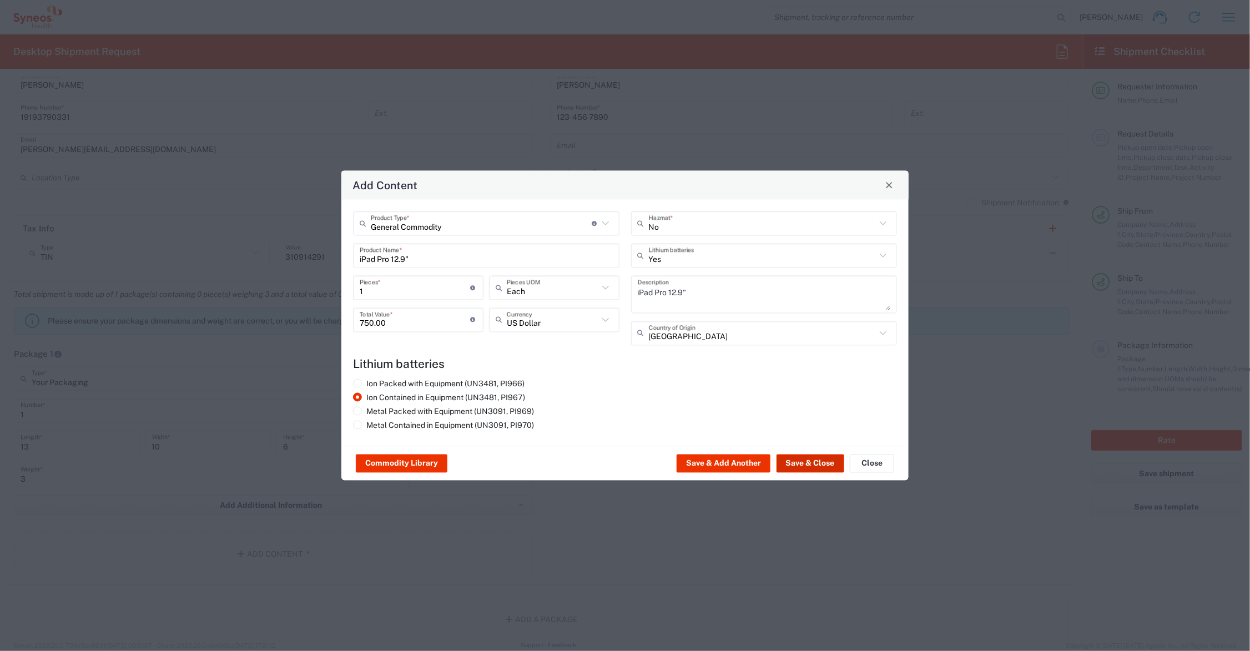
click at [817, 461] on button "Save & Close" at bounding box center [810, 463] width 68 height 18
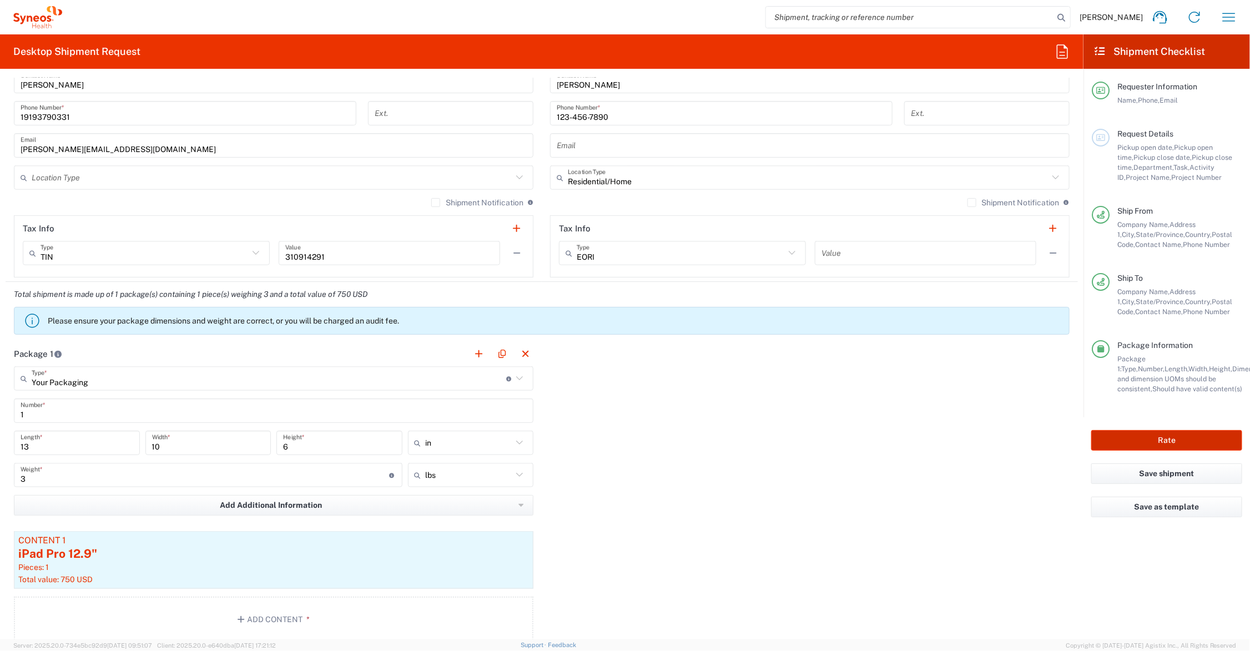
click at [1119, 438] on button "Rate" at bounding box center [1166, 440] width 151 height 21
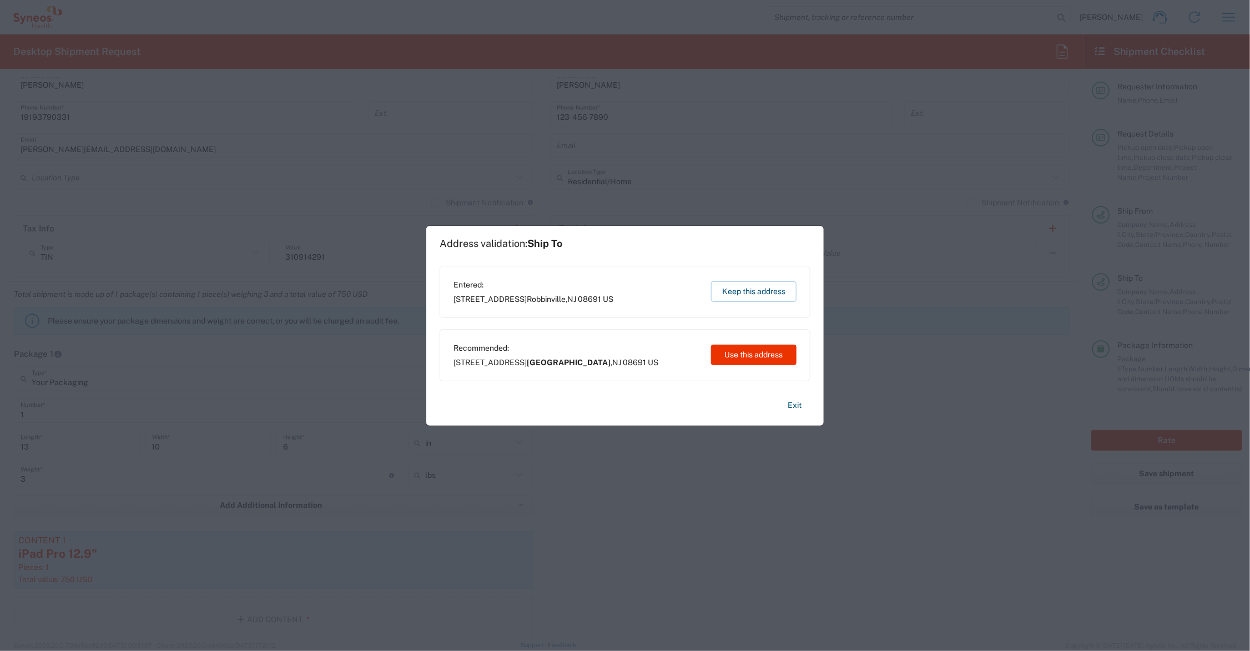
type input "COMM.STUDO.NC.107360"
click at [793, 400] on button "Exit" at bounding box center [794, 405] width 32 height 19
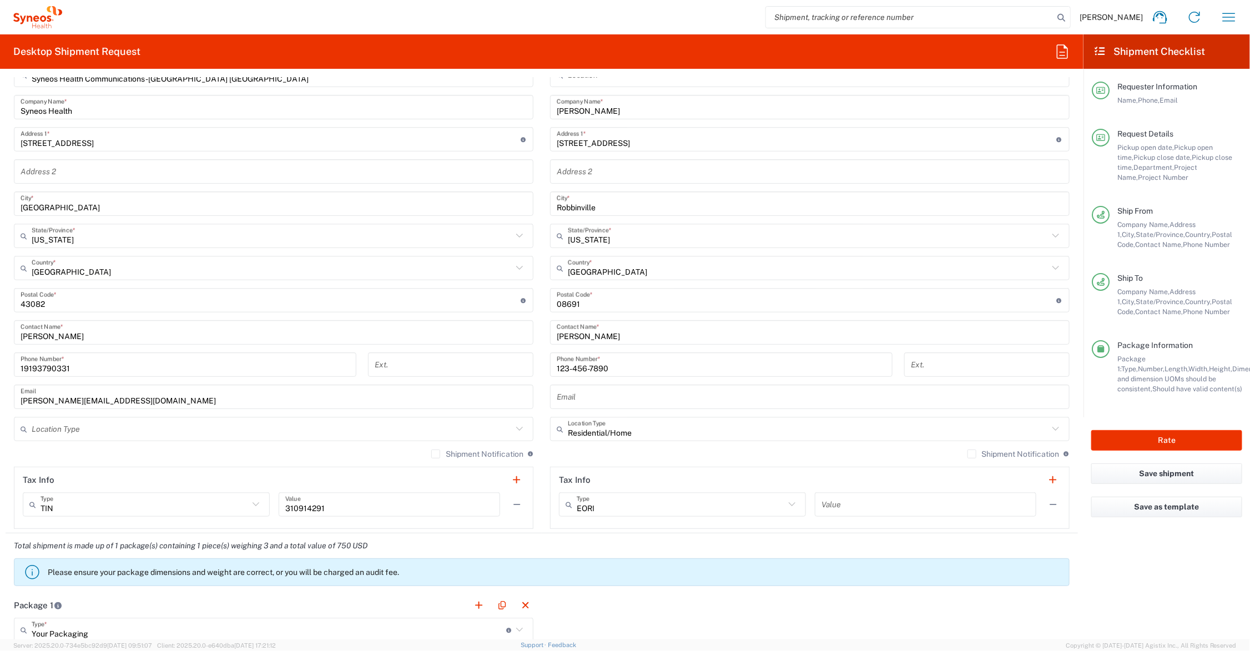
scroll to position [416, 0]
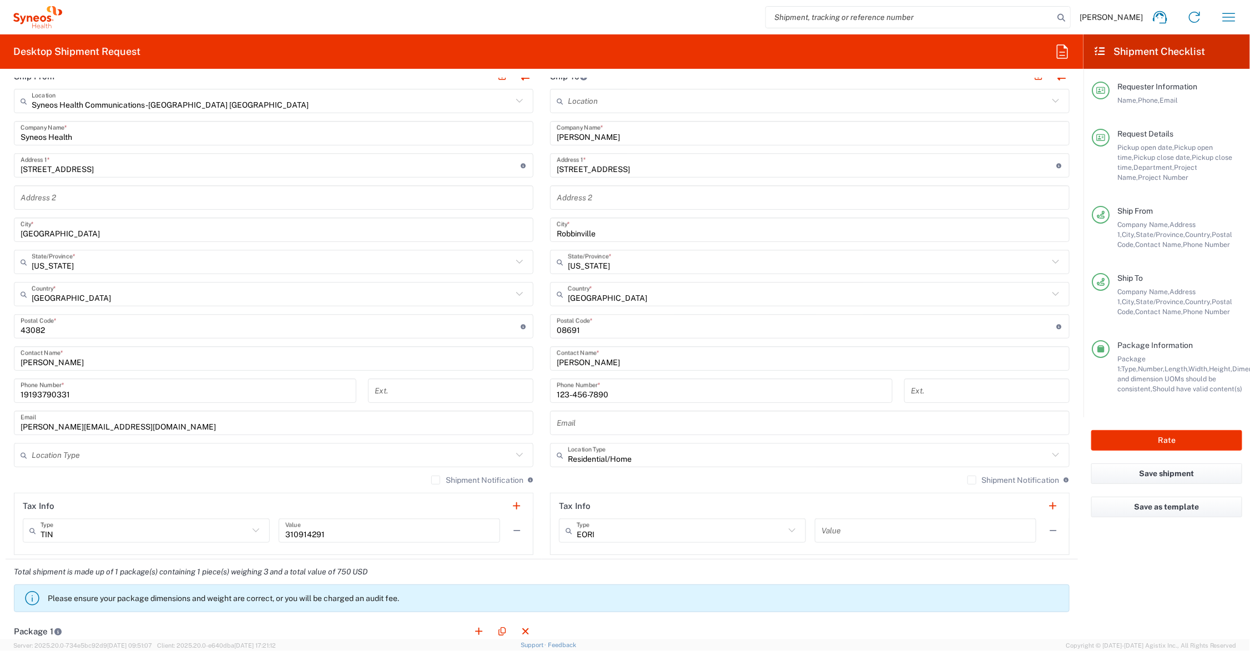
click at [576, 234] on input "Robbinville" at bounding box center [810, 229] width 506 height 19
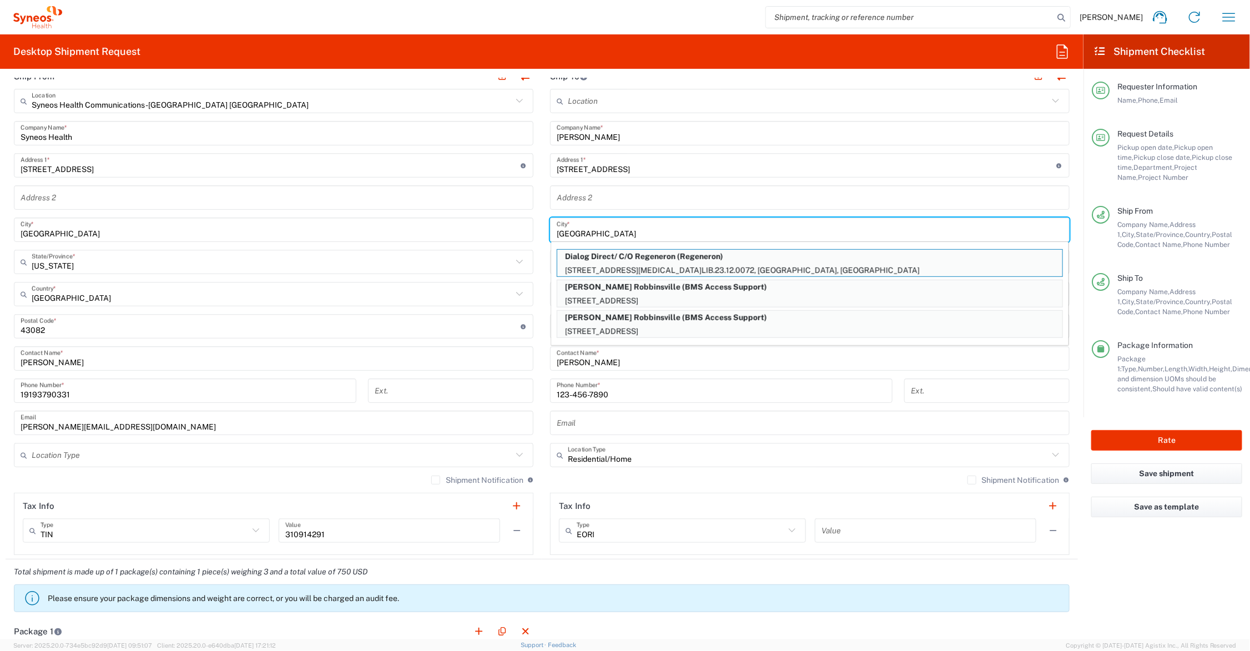
type input "Robbinsville"
type input "New Jersey"
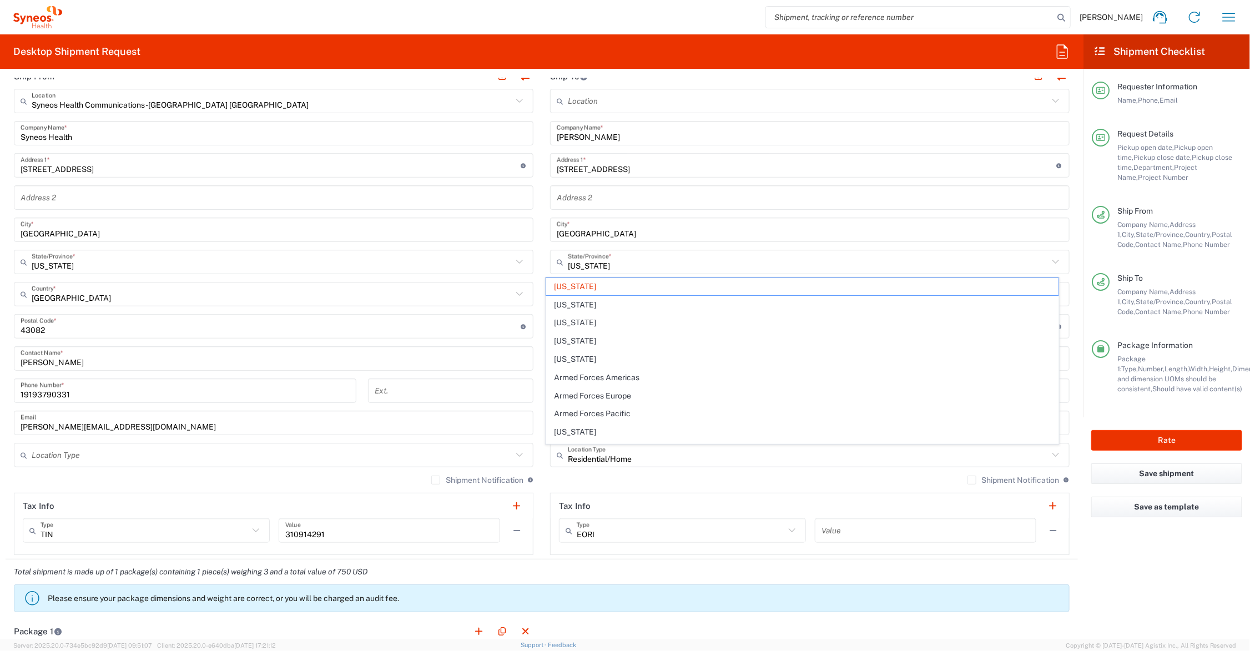
click at [542, 295] on main "Location Addison Whitney LLC-Morrisvile NC US Barcelona-Syneos Health BioSector…" at bounding box center [810, 322] width 536 height 466
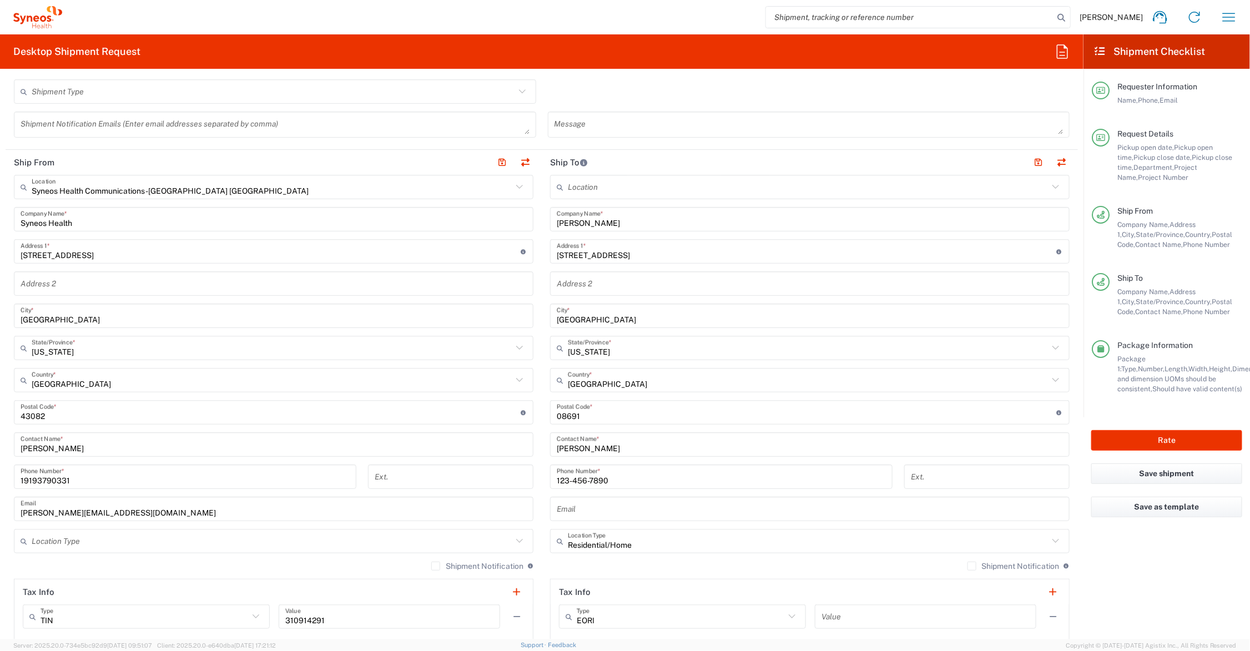
scroll to position [277, 0]
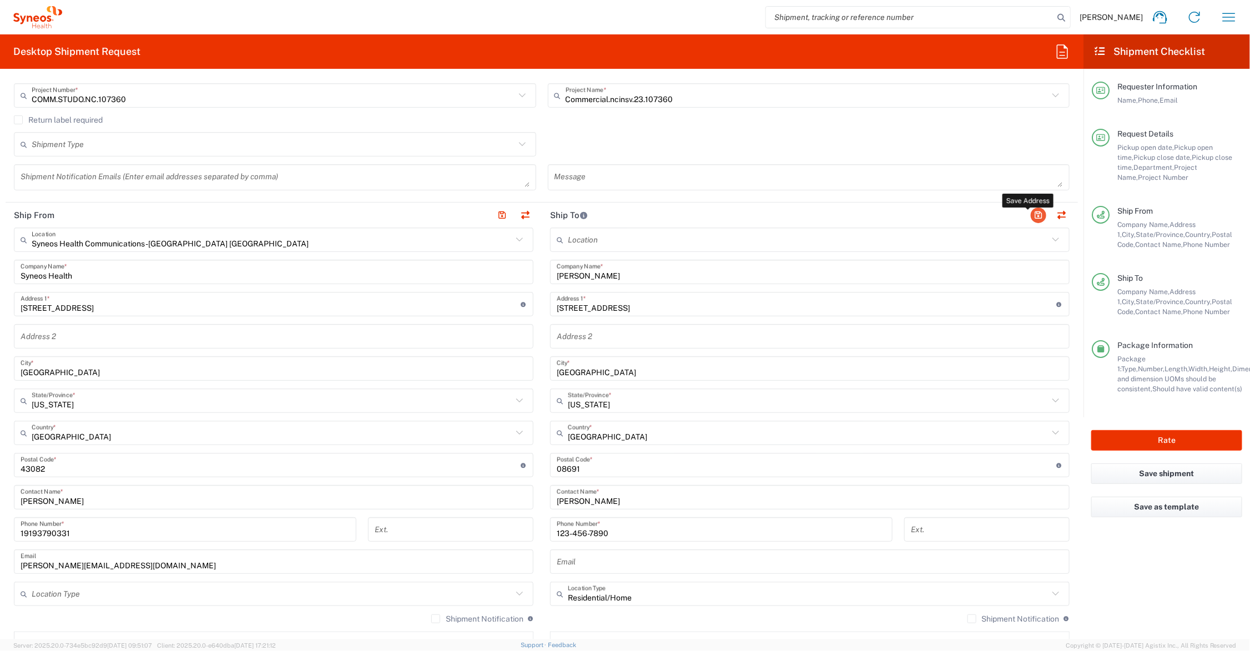
drag, startPoint x: 1027, startPoint y: 212, endPoint x: 989, endPoint y: 229, distance: 41.5
click at [1030, 213] on button "button" at bounding box center [1038, 216] width 16 height 16
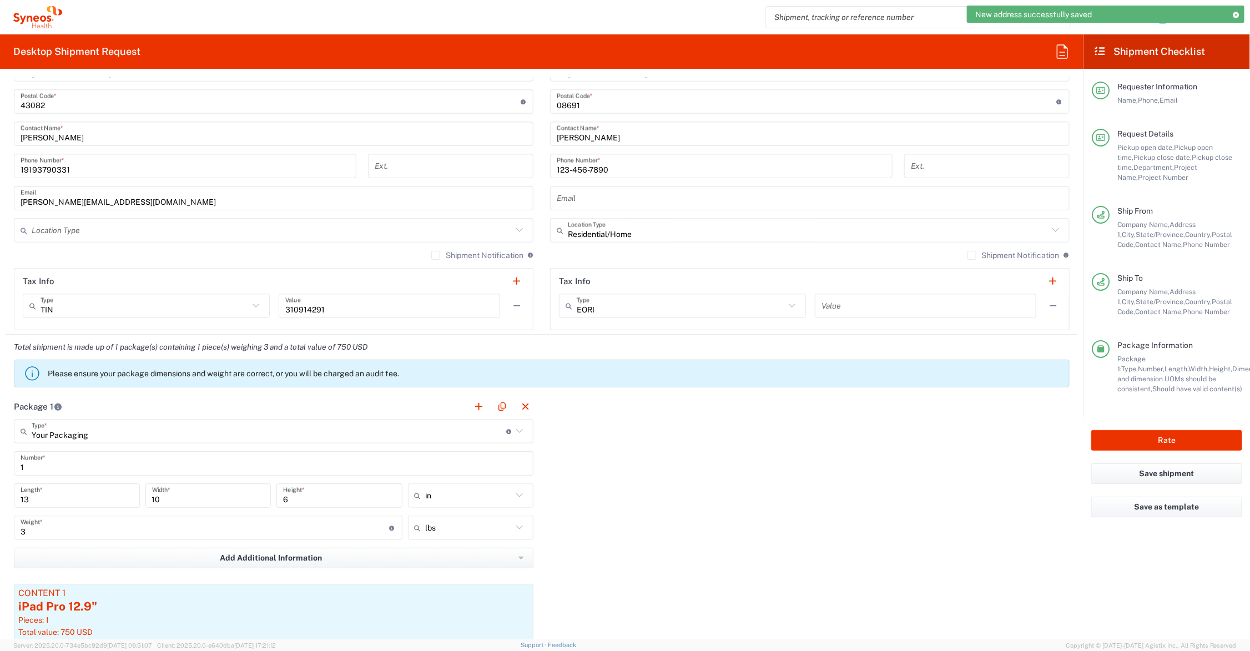
scroll to position [694, 0]
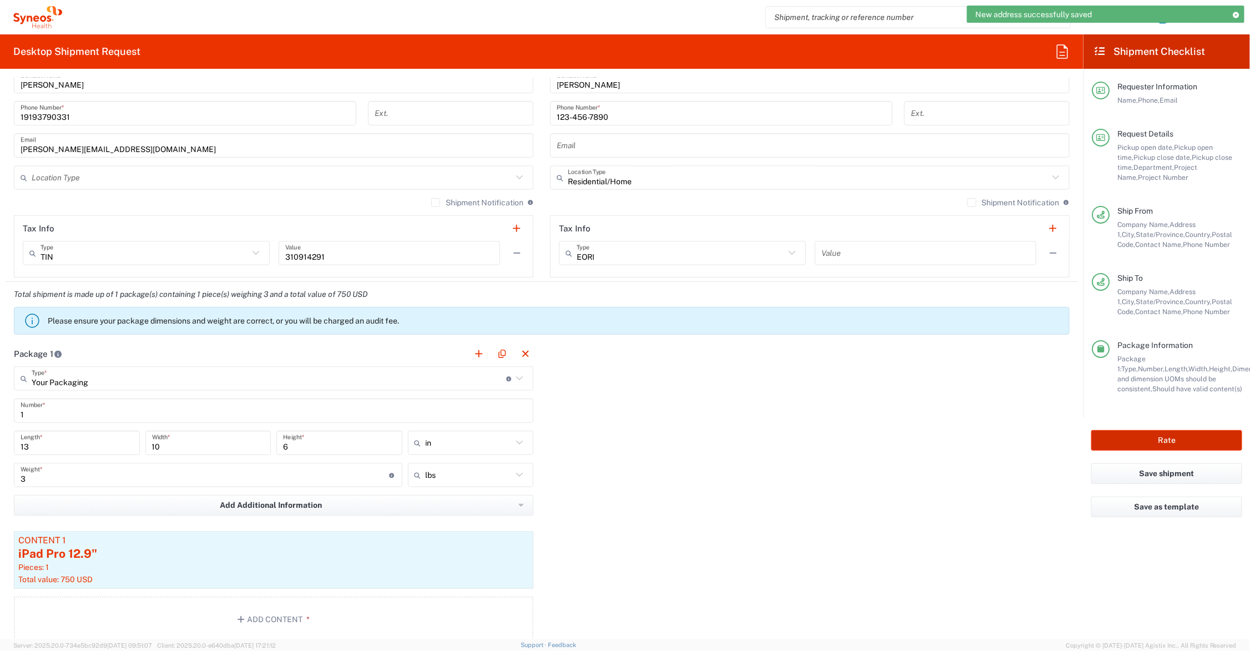
click at [1154, 437] on button "Rate" at bounding box center [1166, 440] width 151 height 21
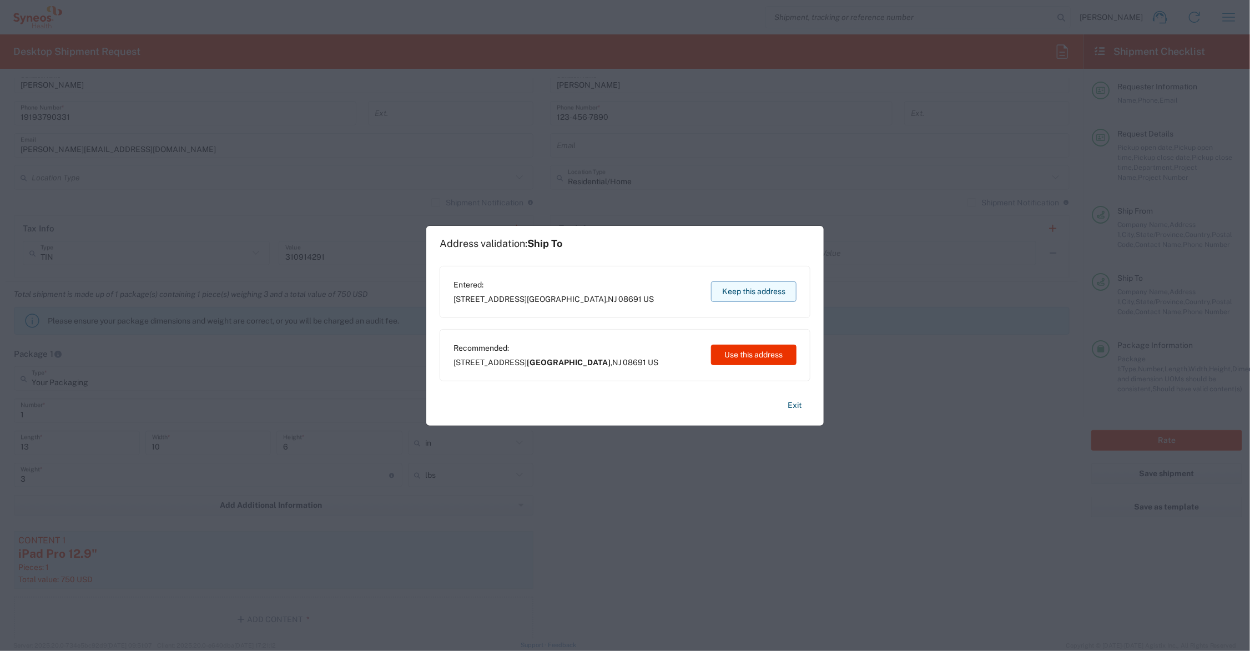
click at [758, 291] on button "Keep this address" at bounding box center [753, 291] width 85 height 21
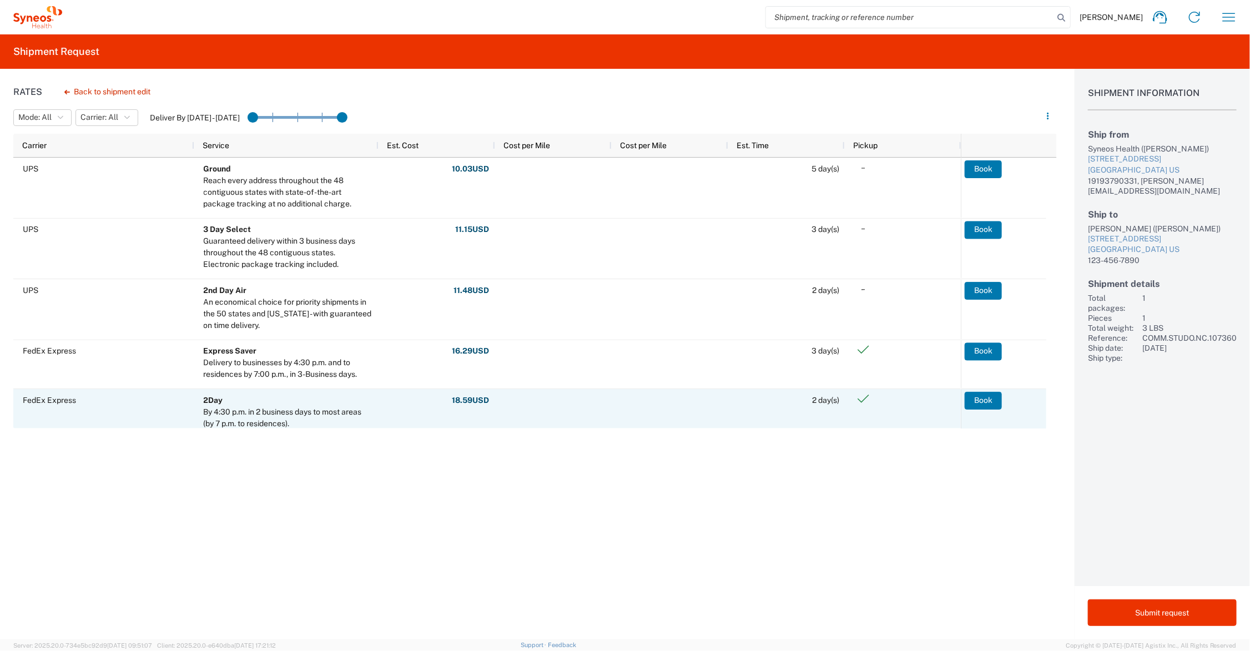
scroll to position [139, 0]
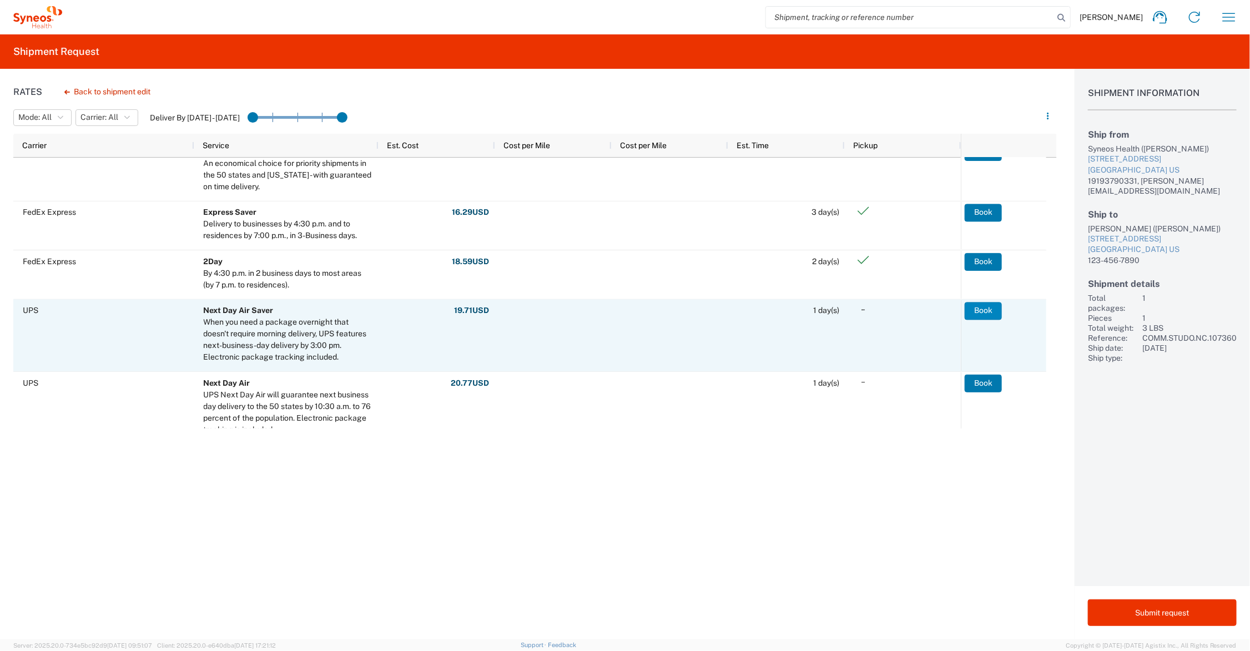
click at [980, 311] on button "Book" at bounding box center [982, 311] width 37 height 18
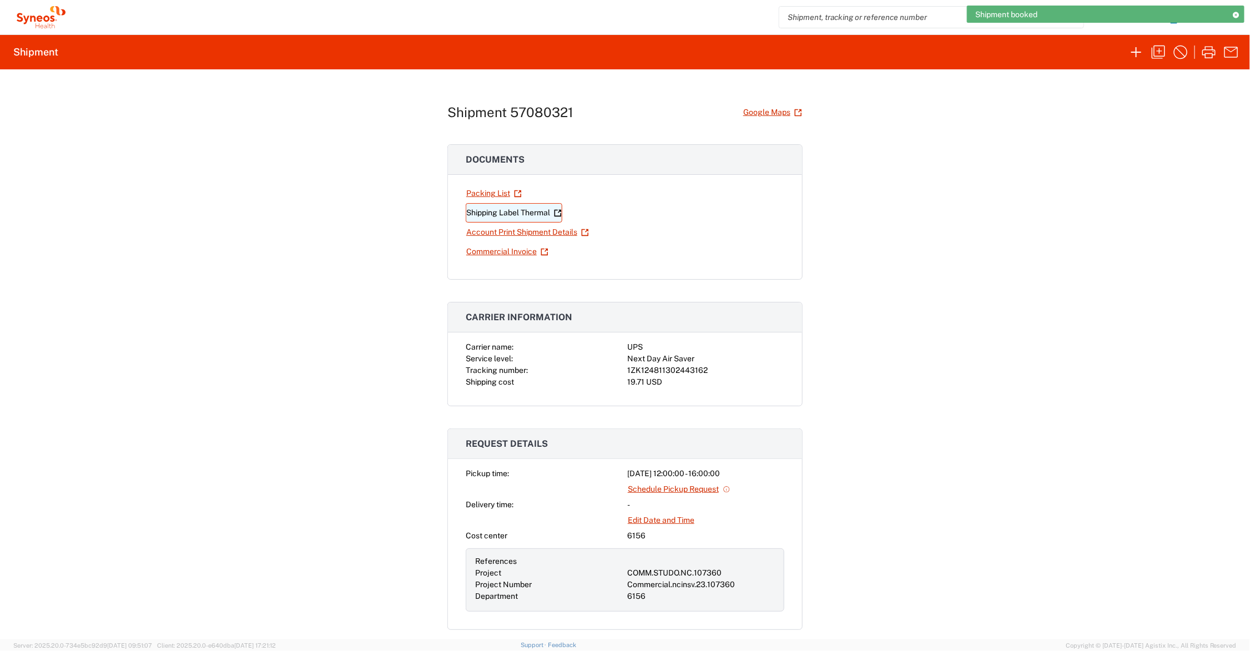
click at [497, 212] on link "Shipping Label Thermal" at bounding box center [514, 212] width 97 height 19
